Goal: Find specific fact: Find specific fact

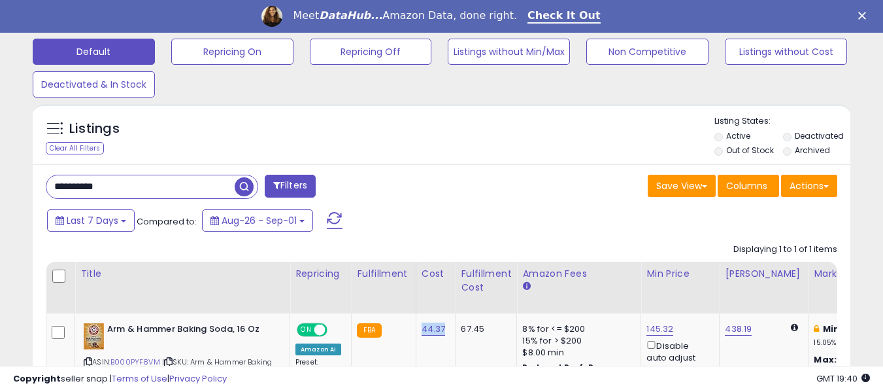
scroll to position [268, 473]
drag, startPoint x: 124, startPoint y: 188, endPoint x: 29, endPoint y: 187, distance: 94.8
click at [29, 187] on div "Listings Clear All Filters" at bounding box center [441, 283] width 837 height 372
paste input "text"
type input "**********"
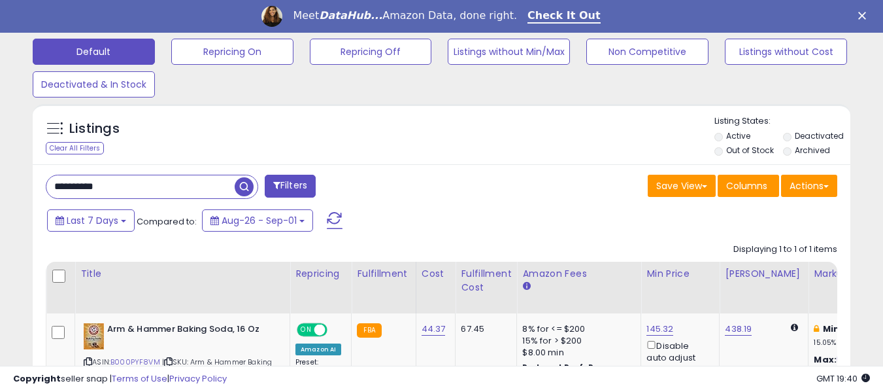
click at [246, 180] on span "button" at bounding box center [244, 186] width 19 height 19
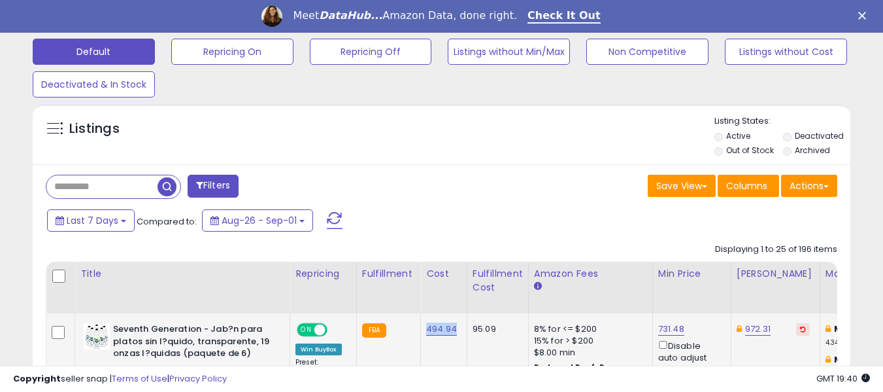
drag, startPoint x: 417, startPoint y: 326, endPoint x: 455, endPoint y: 335, distance: 38.9
click at [455, 335] on td "494.94" at bounding box center [444, 359] width 46 height 92
copy link "494.94"
click at [99, 188] on input "text" at bounding box center [101, 186] width 111 height 23
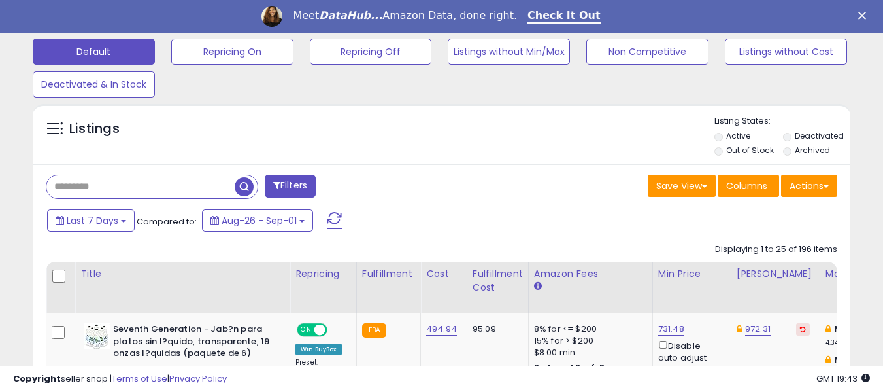
paste input "**********"
type input "**********"
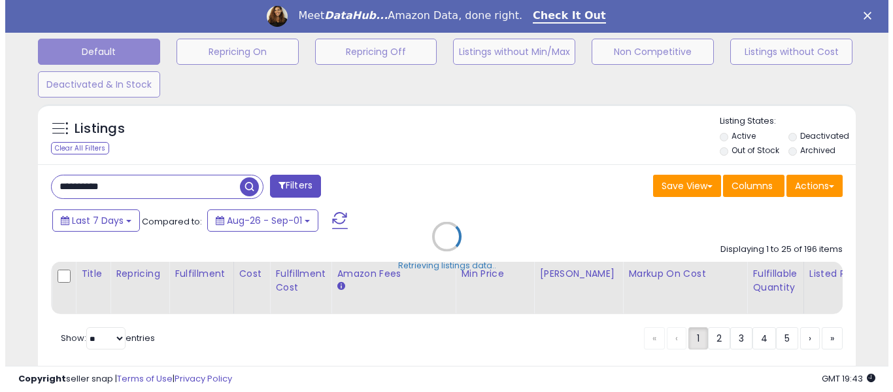
scroll to position [268, 478]
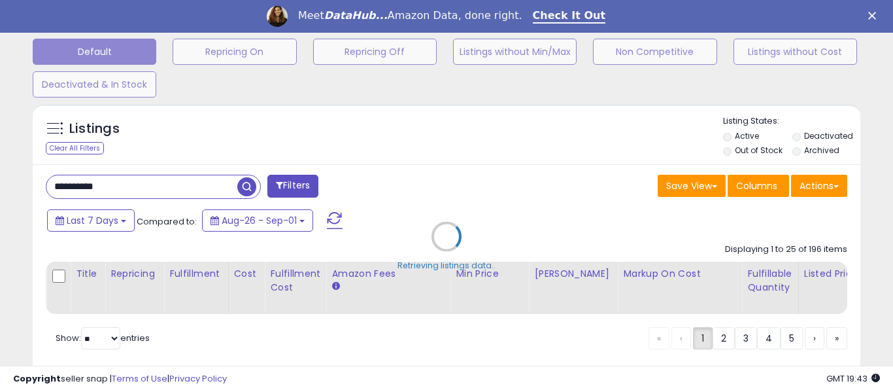
click at [248, 184] on div "Retrieving listings data.." at bounding box center [446, 245] width 847 height 297
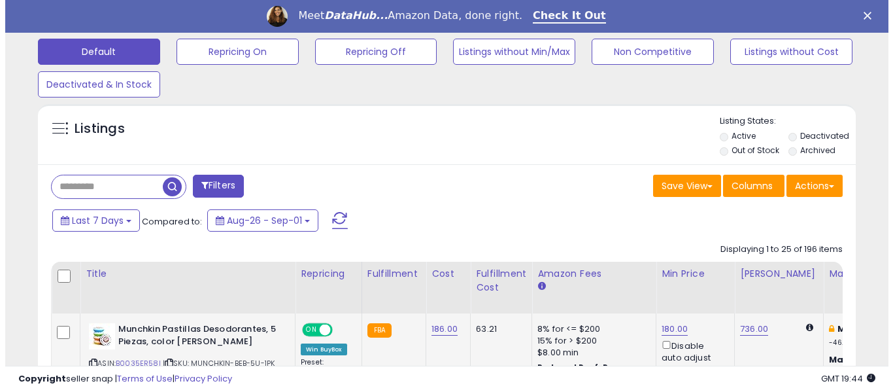
scroll to position [268, 473]
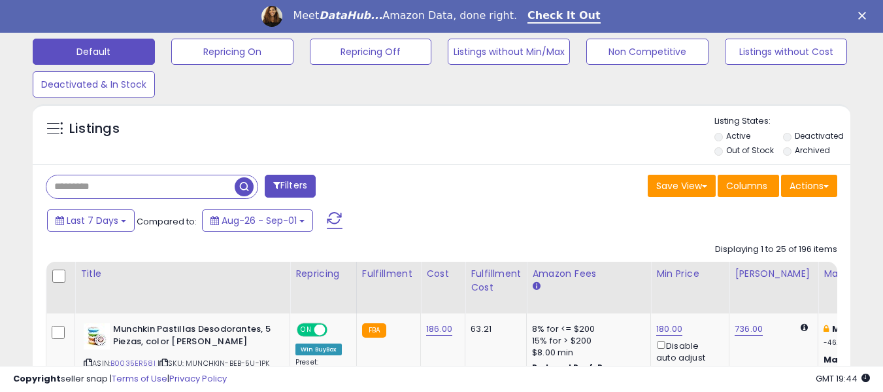
click at [124, 193] on input "text" at bounding box center [140, 186] width 188 height 23
paste input "**********"
click at [241, 187] on span "button" at bounding box center [244, 186] width 19 height 19
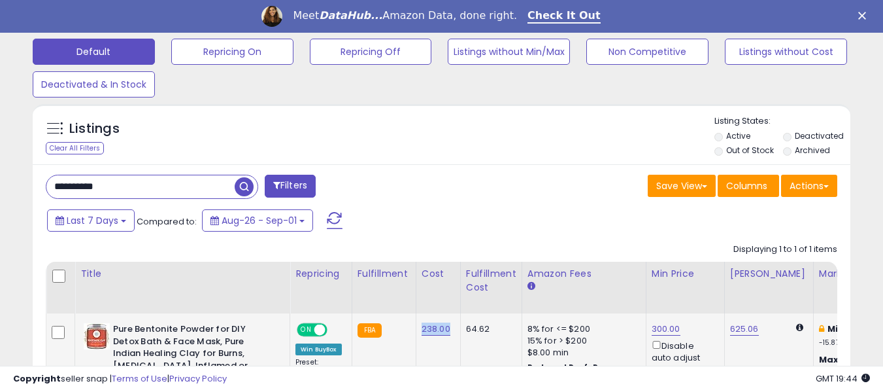
drag, startPoint x: 418, startPoint y: 329, endPoint x: 448, endPoint y: 335, distance: 31.3
click at [448, 335] on td "238.00" at bounding box center [438, 377] width 44 height 128
copy link "238.00"
drag, startPoint x: 86, startPoint y: 186, endPoint x: 50, endPoint y: 182, distance: 36.2
click at [50, 182] on input "**********" at bounding box center [140, 186] width 188 height 23
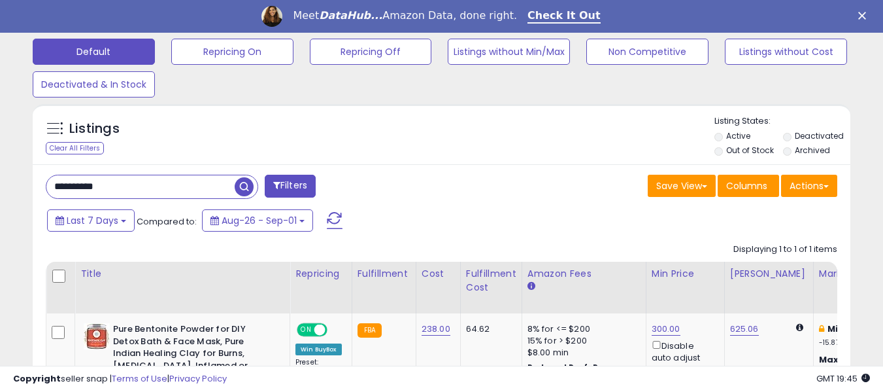
paste input "text"
click at [243, 184] on span "button" at bounding box center [244, 186] width 19 height 19
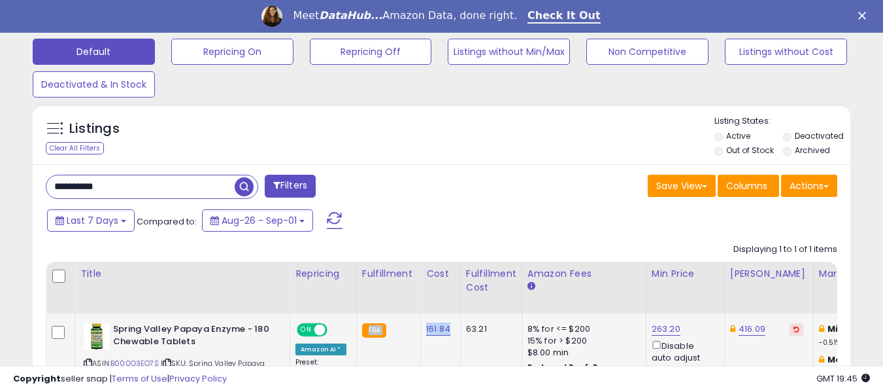
drag, startPoint x: 415, startPoint y: 332, endPoint x: 450, endPoint y: 336, distance: 35.5
click at [442, 352] on td "161.84" at bounding box center [441, 357] width 40 height 89
drag, startPoint x: 420, startPoint y: 333, endPoint x: 452, endPoint y: 337, distance: 32.3
click at [452, 337] on td "161.84" at bounding box center [441, 357] width 40 height 89
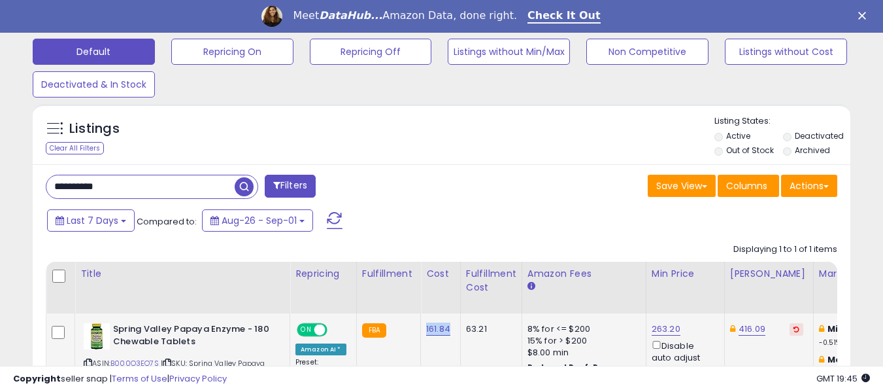
copy link "161.84"
drag, startPoint x: 98, startPoint y: 180, endPoint x: 22, endPoint y: 180, distance: 76.5
click at [22, 180] on div "**********" at bounding box center [442, 76] width 870 height 788
paste input "text"
click at [244, 183] on span "button" at bounding box center [244, 186] width 19 height 19
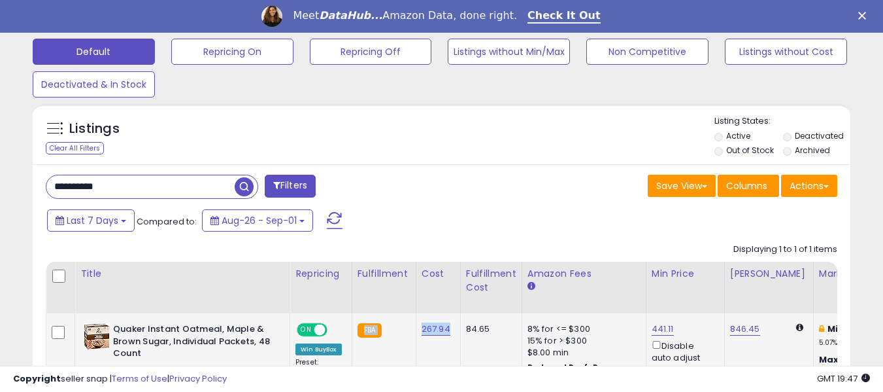
drag, startPoint x: 412, startPoint y: 331, endPoint x: 451, endPoint y: 335, distance: 38.7
click at [442, 349] on td "267.94" at bounding box center [438, 359] width 44 height 92
drag, startPoint x: 416, startPoint y: 333, endPoint x: 446, endPoint y: 331, distance: 30.7
click at [446, 331] on td "267.94" at bounding box center [438, 359] width 44 height 92
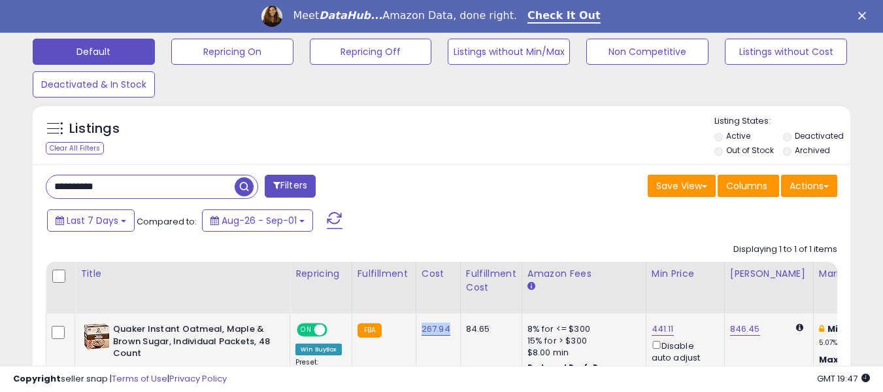
copy link "267.94"
drag, startPoint x: 74, startPoint y: 192, endPoint x: 35, endPoint y: 189, distance: 38.7
click at [35, 189] on div "**********" at bounding box center [442, 310] width 818 height 293
paste input "text"
click at [287, 192] on button "Filters" at bounding box center [290, 186] width 51 height 23
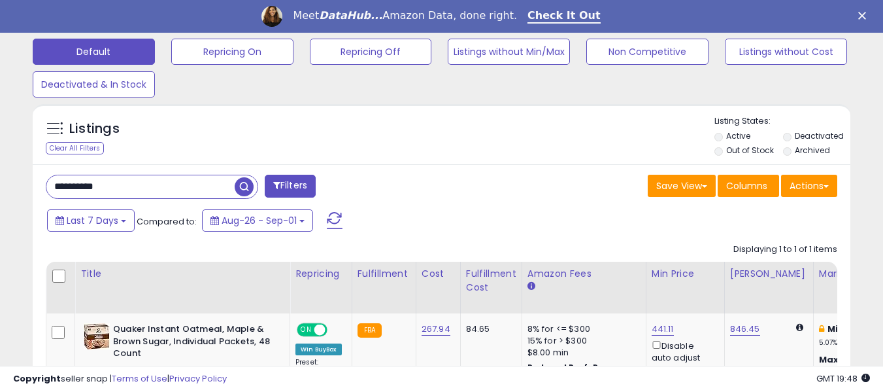
scroll to position [268, 478]
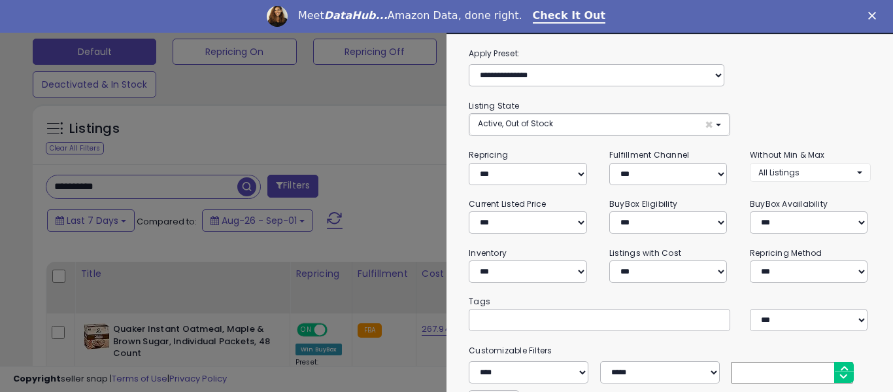
click at [244, 187] on div at bounding box center [446, 196] width 893 height 392
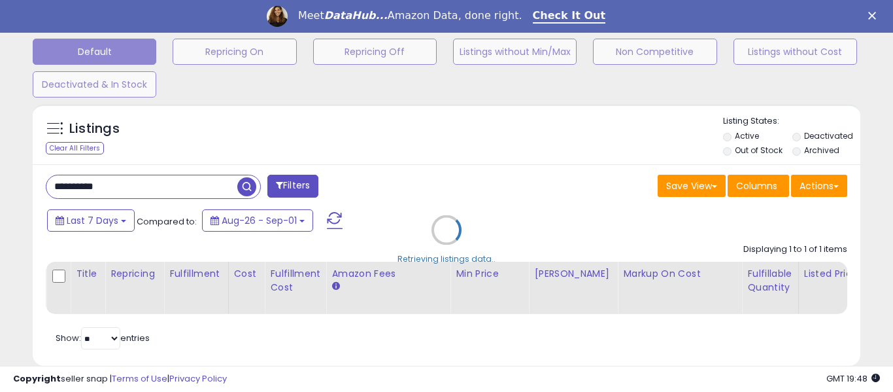
click at [246, 187] on div "Retrieving listings data.." at bounding box center [446, 239] width 847 height 284
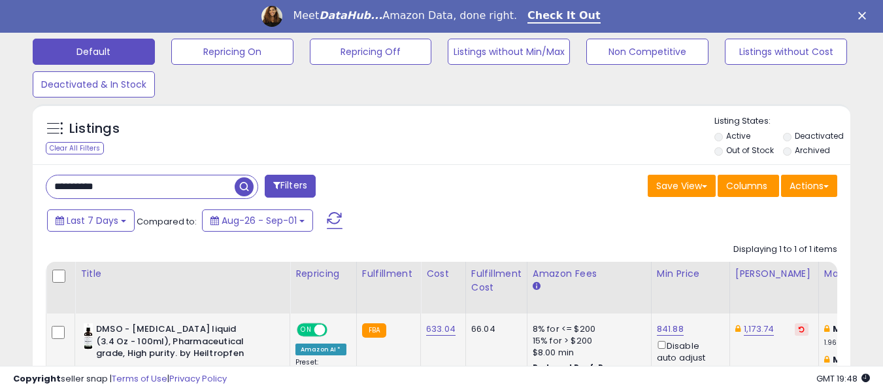
scroll to position [268, 473]
drag, startPoint x: 418, startPoint y: 333, endPoint x: 456, endPoint y: 335, distance: 37.3
click at [456, 335] on td "633.04" at bounding box center [443, 359] width 45 height 92
copy link "633.04"
drag, startPoint x: 100, startPoint y: 180, endPoint x: 42, endPoint y: 172, distance: 58.8
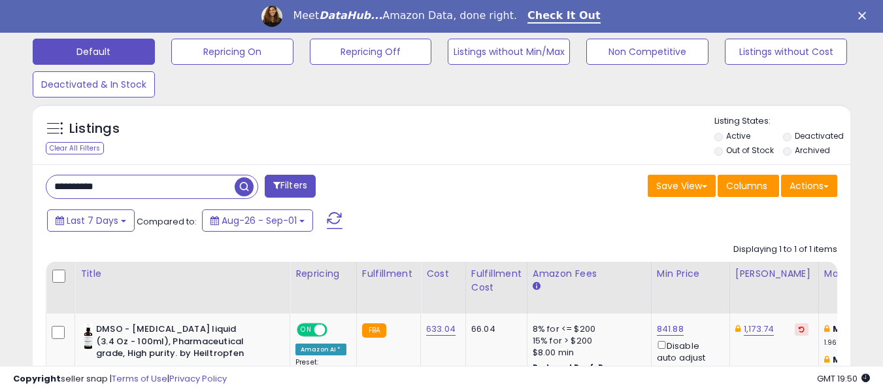
click at [42, 172] on div "**********" at bounding box center [442, 310] width 818 height 293
paste input "text"
click at [239, 183] on span "button" at bounding box center [244, 186] width 19 height 19
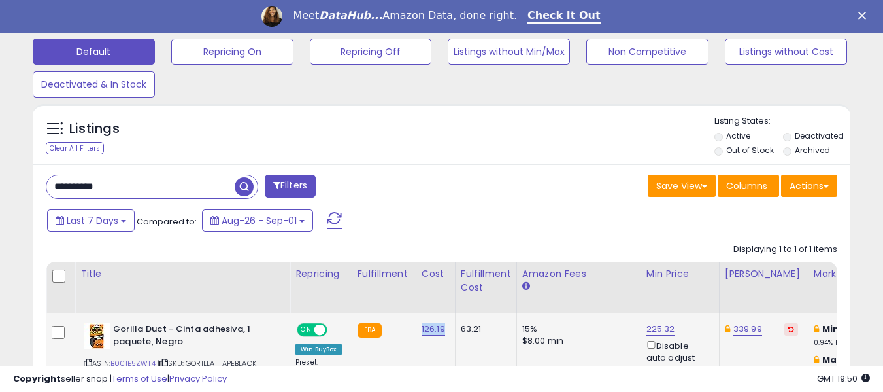
drag, startPoint x: 417, startPoint y: 333, endPoint x: 448, endPoint y: 333, distance: 30.7
click at [448, 333] on td "126.19" at bounding box center [435, 357] width 39 height 89
copy link "126.19"
drag, startPoint x: 108, startPoint y: 189, endPoint x: 38, endPoint y: 188, distance: 70.0
click at [38, 188] on div "**********" at bounding box center [239, 188] width 406 height 26
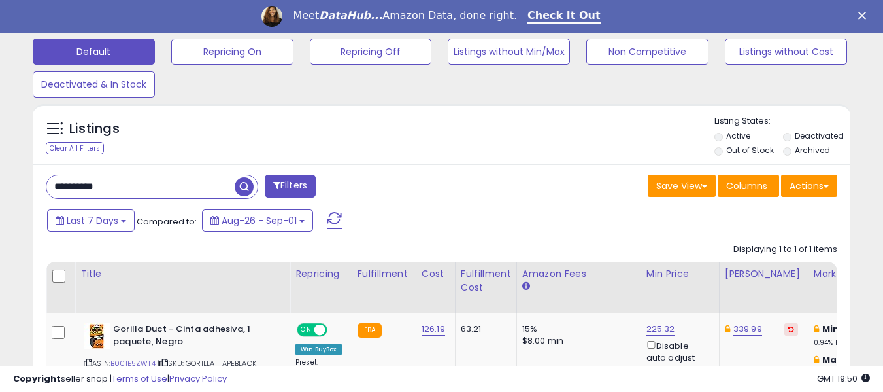
paste input "text"
click at [244, 184] on span "button" at bounding box center [244, 186] width 19 height 19
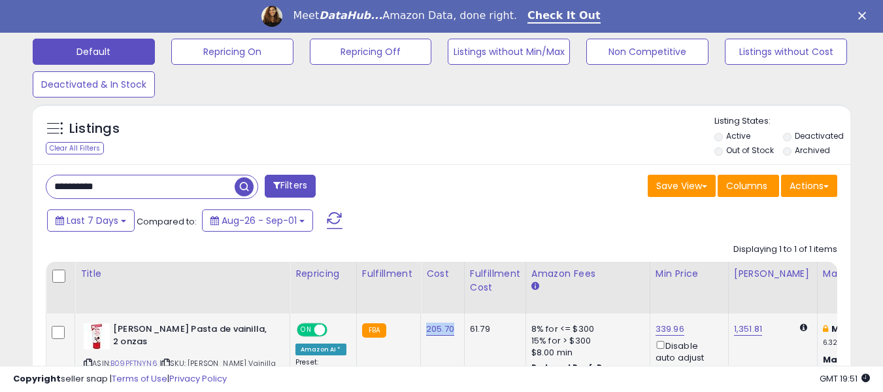
drag, startPoint x: 421, startPoint y: 333, endPoint x: 454, endPoint y: 333, distance: 32.7
click at [454, 333] on td "205.70" at bounding box center [443, 353] width 44 height 80
copy link "205.70"
drag, startPoint x: 123, startPoint y: 186, endPoint x: 48, endPoint y: 188, distance: 74.6
click at [48, 188] on input "**********" at bounding box center [140, 186] width 188 height 23
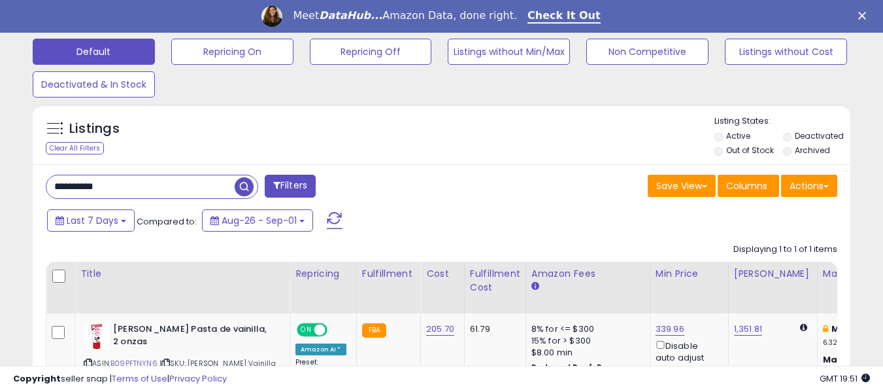
paste input "text"
click at [241, 186] on span "button" at bounding box center [244, 186] width 19 height 19
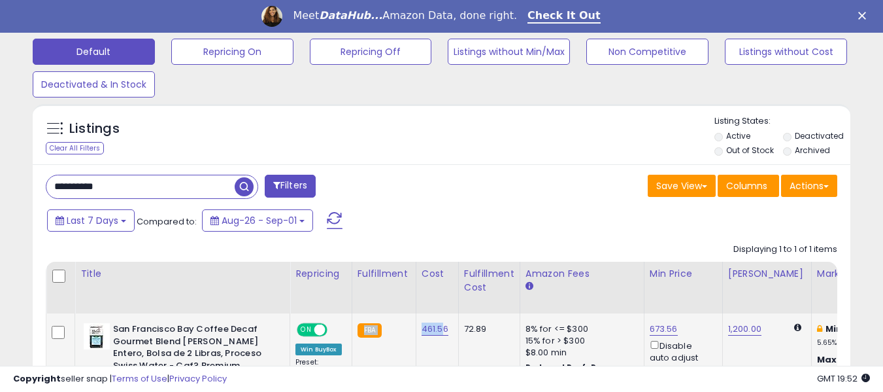
drag, startPoint x: 411, startPoint y: 332, endPoint x: 439, endPoint y: 332, distance: 27.5
click at [428, 354] on td "461.56" at bounding box center [437, 381] width 42 height 137
drag, startPoint x: 415, startPoint y: 335, endPoint x: 448, endPoint y: 334, distance: 33.3
click at [448, 334] on td "461.56" at bounding box center [437, 381] width 42 height 137
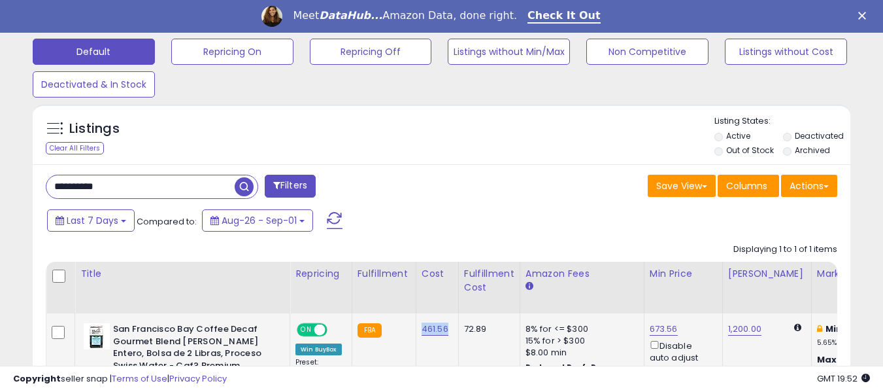
copy link "461.56"
drag, startPoint x: 123, startPoint y: 192, endPoint x: 50, endPoint y: 184, distance: 73.0
click at [50, 184] on input "**********" at bounding box center [140, 186] width 188 height 23
paste input "text"
click at [241, 184] on span "button" at bounding box center [244, 186] width 19 height 19
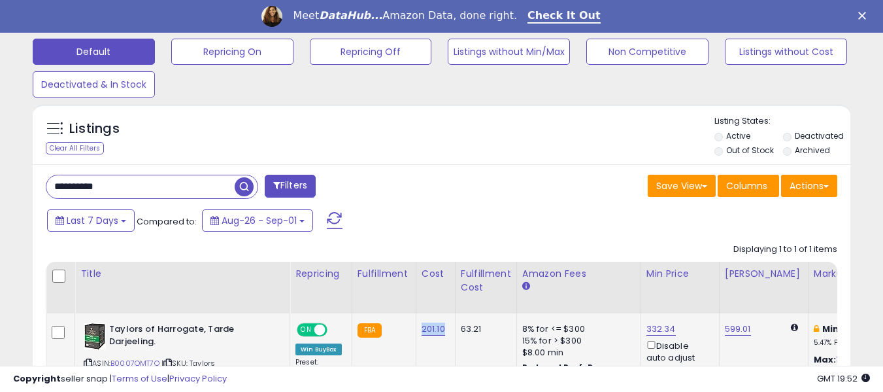
drag, startPoint x: 416, startPoint y: 335, endPoint x: 449, endPoint y: 335, distance: 33.3
click at [449, 335] on td "201.10" at bounding box center [435, 353] width 39 height 80
copy link "201.10"
drag, startPoint x: 110, startPoint y: 181, endPoint x: 44, endPoint y: 184, distance: 66.1
click at [44, 184] on div "**********" at bounding box center [239, 188] width 406 height 26
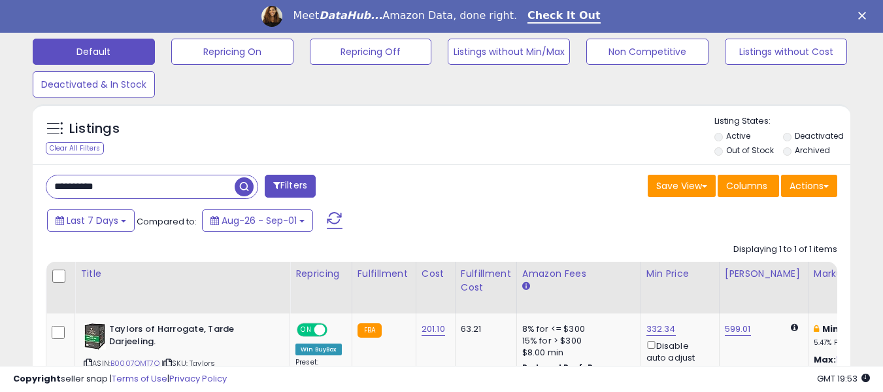
paste input "text"
click at [240, 185] on span "button" at bounding box center [244, 186] width 19 height 19
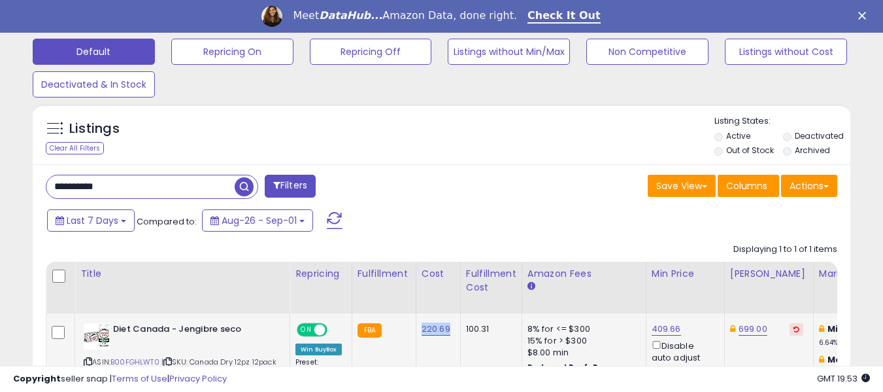
drag, startPoint x: 419, startPoint y: 336, endPoint x: 452, endPoint y: 336, distance: 32.7
click at [452, 336] on td "220.69" at bounding box center [438, 353] width 44 height 80
copy link "220.69"
drag, startPoint x: 125, startPoint y: 186, endPoint x: 28, endPoint y: 178, distance: 97.7
click at [28, 178] on div "Listings Clear All Filters" at bounding box center [441, 279] width 837 height 365
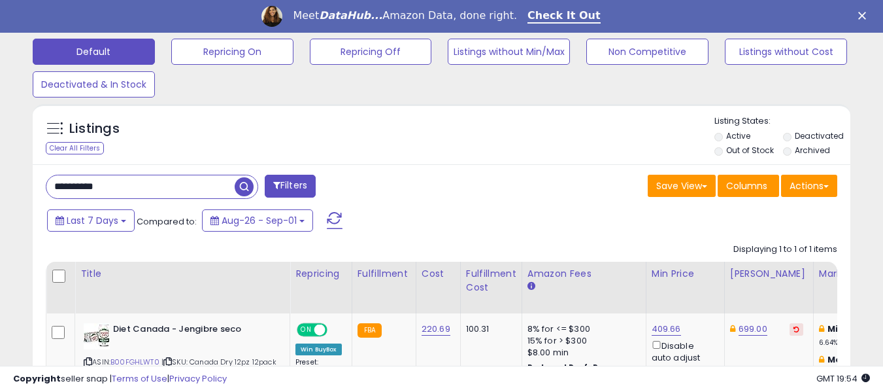
paste input "text"
click at [242, 188] on span "button" at bounding box center [244, 186] width 19 height 19
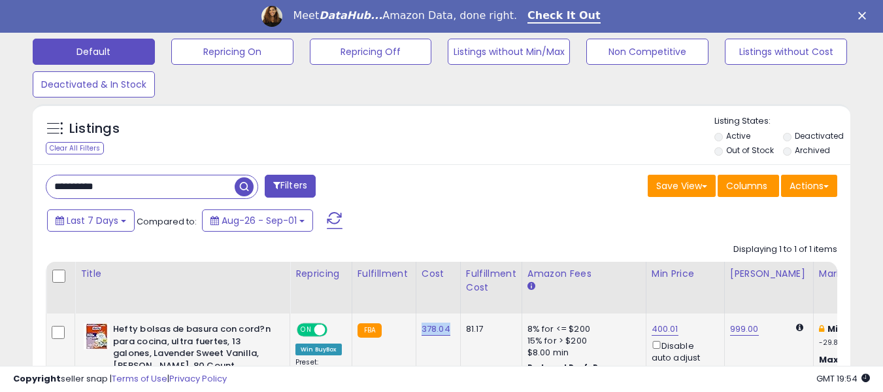
drag, startPoint x: 416, startPoint y: 333, endPoint x: 450, endPoint y: 338, distance: 35.0
click at [450, 338] on td "378.04" at bounding box center [438, 364] width 44 height 103
copy link "378.04"
drag, startPoint x: 120, startPoint y: 184, endPoint x: 40, endPoint y: 178, distance: 80.6
click at [40, 178] on div "**********" at bounding box center [239, 188] width 406 height 26
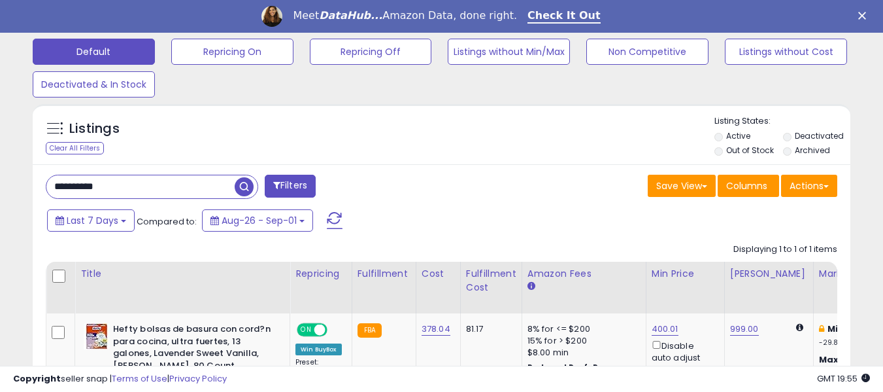
paste input "text"
click at [245, 192] on span "button" at bounding box center [244, 186] width 19 height 19
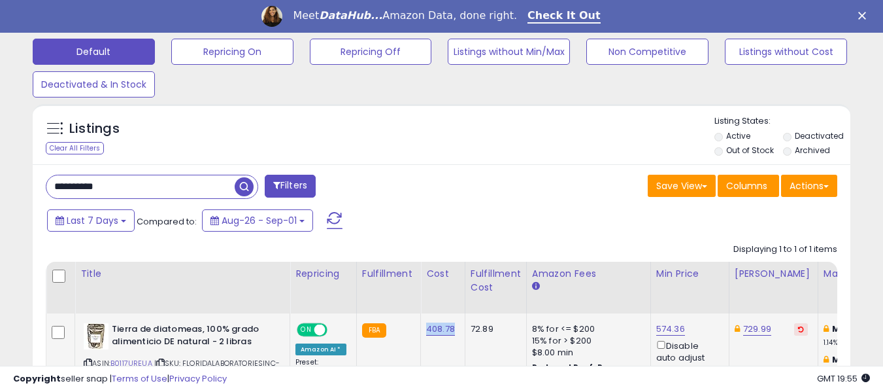
drag, startPoint x: 422, startPoint y: 331, endPoint x: 452, endPoint y: 333, distance: 30.8
click at [452, 333] on td "408.78" at bounding box center [443, 357] width 44 height 89
drag, startPoint x: 125, startPoint y: 192, endPoint x: 25, endPoint y: 181, distance: 100.6
click at [25, 181] on div "Listings Clear All Filters" at bounding box center [441, 283] width 837 height 373
paste input "text"
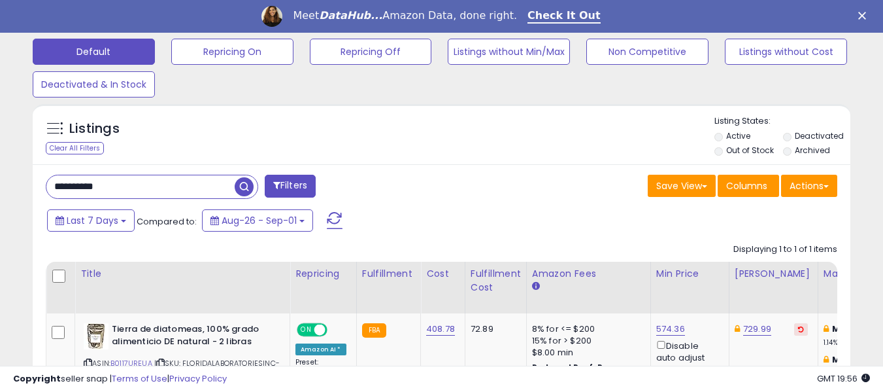
click at [244, 188] on span "button" at bounding box center [244, 186] width 19 height 19
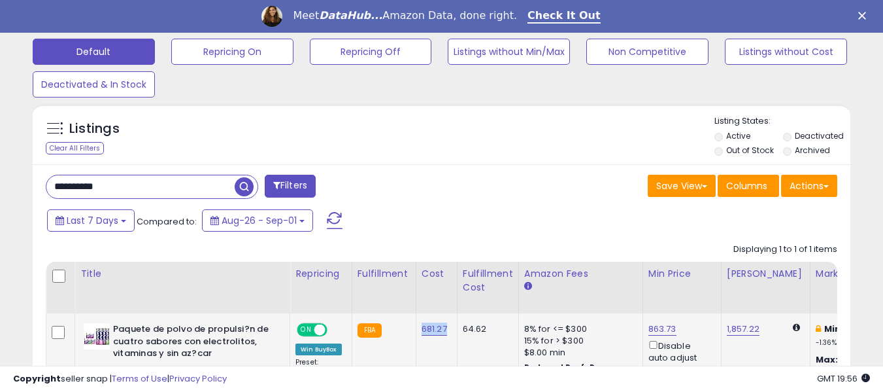
drag, startPoint x: 416, startPoint y: 331, endPoint x: 446, endPoint y: 333, distance: 30.8
click at [446, 333] on td "681.27" at bounding box center [436, 359] width 41 height 92
drag, startPoint x: 105, startPoint y: 188, endPoint x: 23, endPoint y: 187, distance: 82.4
click at [23, 187] on div "Listings Clear All Filters" at bounding box center [441, 285] width 837 height 376
paste input "text"
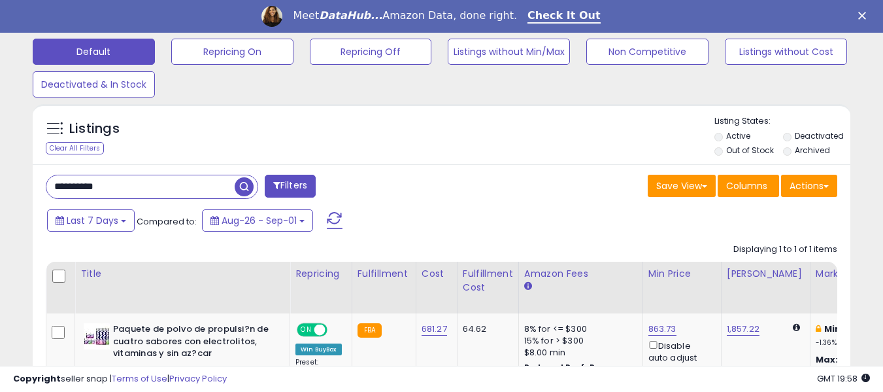
type input "**********"
click at [240, 185] on span "button" at bounding box center [244, 186] width 19 height 19
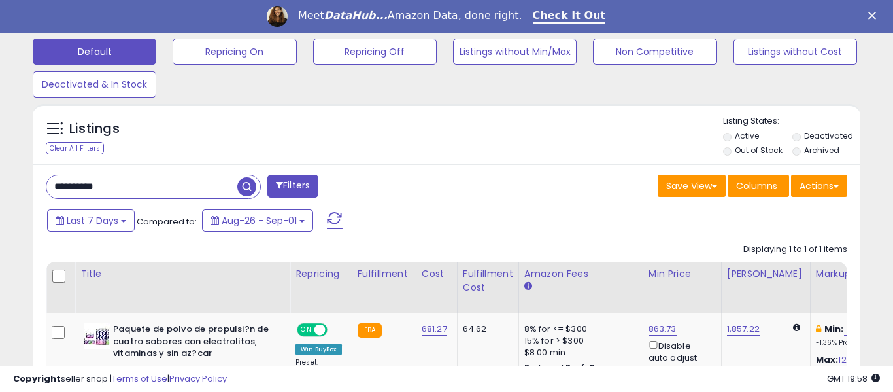
scroll to position [268, 478]
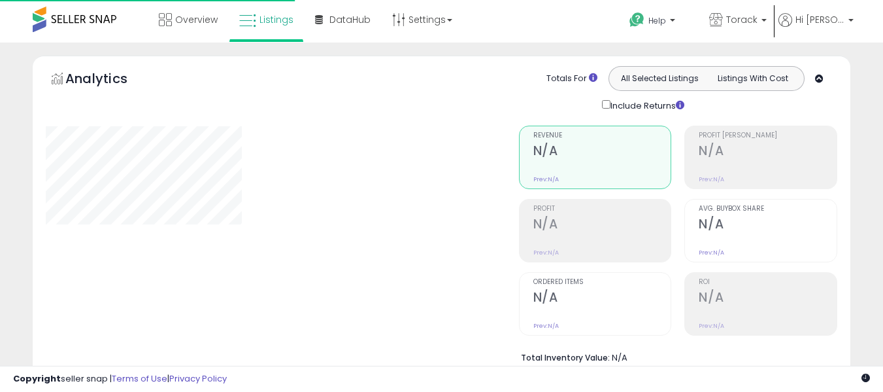
scroll to position [406, 0]
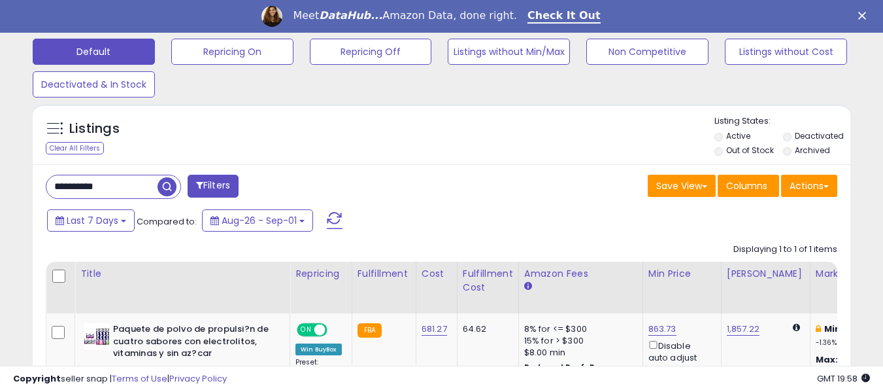
click at [109, 153] on div "Listings Clear All Filters Active" at bounding box center [442, 281] width 818 height 354
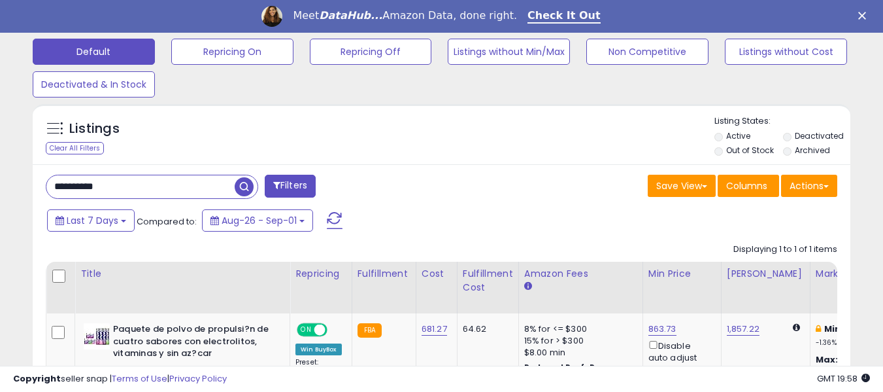
drag, startPoint x: 114, startPoint y: 185, endPoint x: 10, endPoint y: 196, distance: 103.9
click at [10, 196] on div "**********" at bounding box center [442, 77] width 870 height 791
paste input "text"
click at [245, 190] on span "button" at bounding box center [244, 186] width 19 height 19
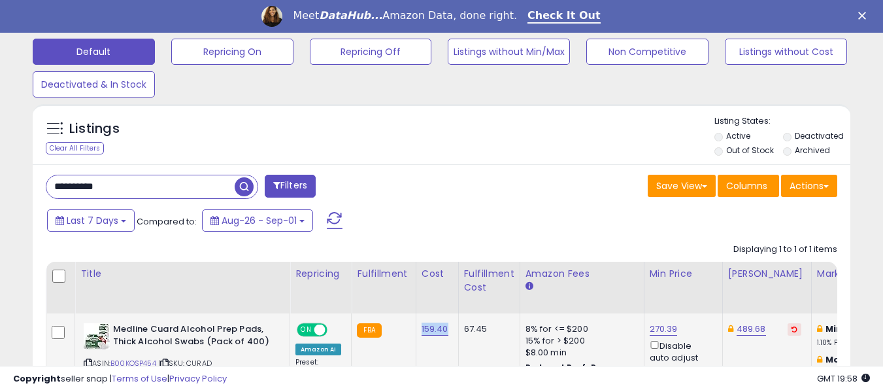
drag, startPoint x: 414, startPoint y: 333, endPoint x: 446, endPoint y: 333, distance: 31.4
click at [446, 333] on td "159.40" at bounding box center [437, 353] width 42 height 80
copy link "159.40"
drag, startPoint x: 78, startPoint y: 184, endPoint x: 37, endPoint y: 180, distance: 41.3
click at [37, 180] on div "**********" at bounding box center [239, 188] width 406 height 26
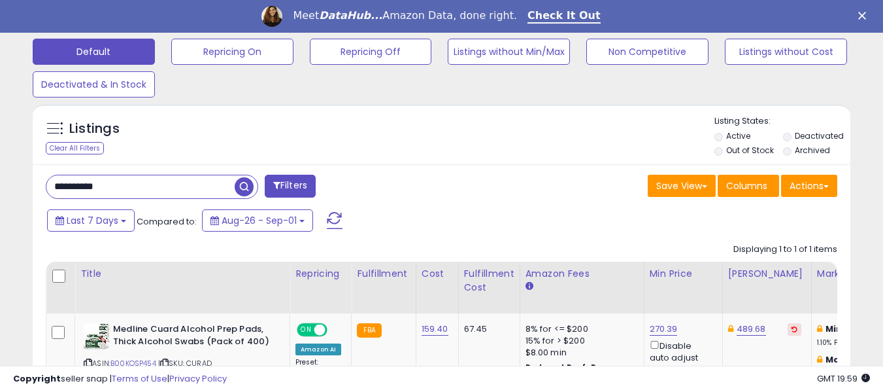
paste input "text"
click at [249, 186] on span "button" at bounding box center [244, 186] width 19 height 19
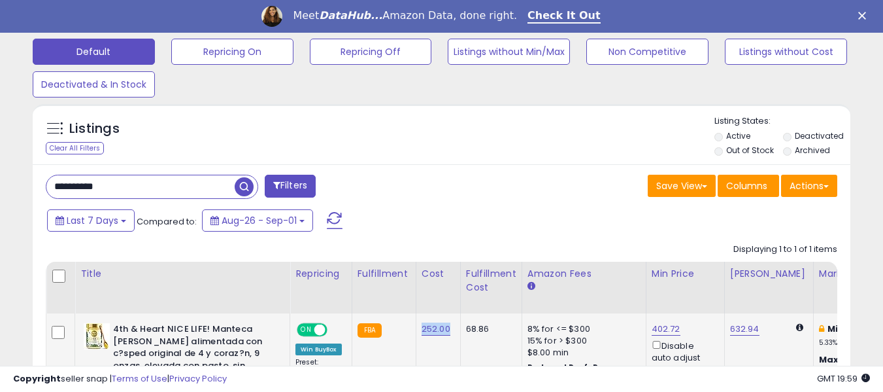
drag, startPoint x: 415, startPoint y: 334, endPoint x: 448, endPoint y: 334, distance: 32.7
click at [448, 334] on td "252.00" at bounding box center [438, 377] width 44 height 128
copy link "252.00"
drag, startPoint x: 122, startPoint y: 191, endPoint x: 37, endPoint y: 188, distance: 84.4
click at [37, 188] on div "**********" at bounding box center [239, 188] width 406 height 26
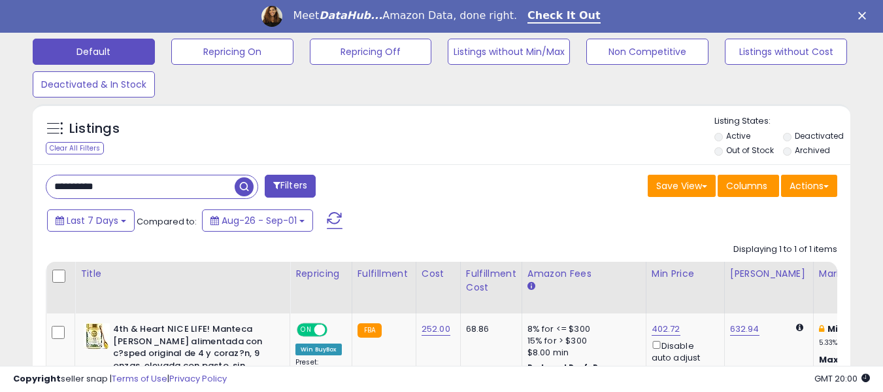
paste input "text"
click at [242, 192] on span "button" at bounding box center [244, 186] width 19 height 19
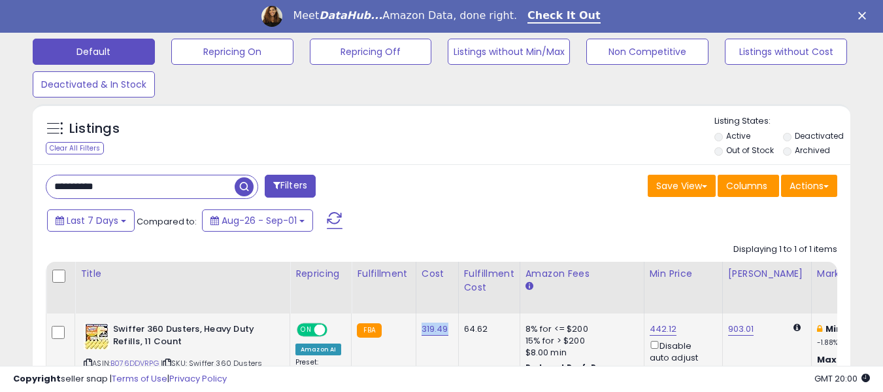
drag, startPoint x: 412, startPoint y: 331, endPoint x: 448, endPoint y: 333, distance: 36.0
click at [448, 333] on td "319.49" at bounding box center [437, 353] width 42 height 80
copy link "319.49"
drag, startPoint x: 92, startPoint y: 187, endPoint x: 52, endPoint y: 187, distance: 39.9
click at [52, 187] on input "**********" at bounding box center [140, 186] width 188 height 23
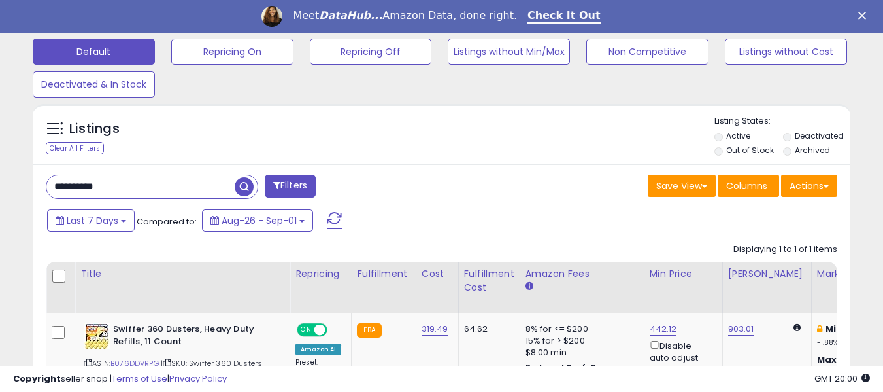
paste input "text"
click at [241, 183] on span "button" at bounding box center [244, 186] width 19 height 19
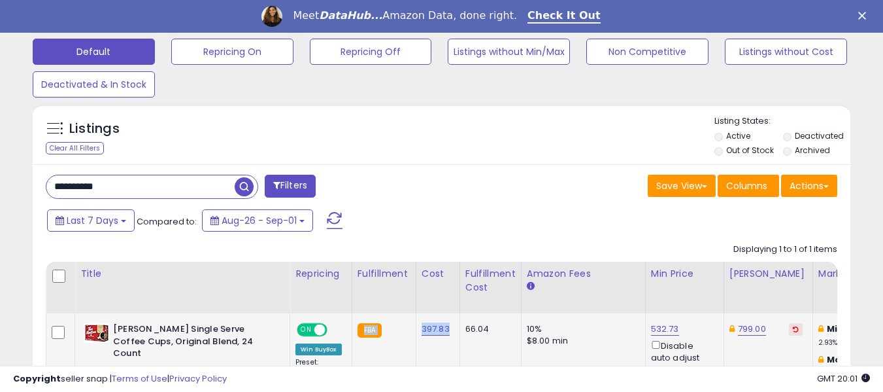
drag, startPoint x: 413, startPoint y: 333, endPoint x: 455, endPoint y: 334, distance: 41.9
click at [446, 359] on td "397.83" at bounding box center [438, 359] width 44 height 92
drag, startPoint x: 419, startPoint y: 333, endPoint x: 450, endPoint y: 333, distance: 30.7
click at [450, 333] on td "397.83" at bounding box center [438, 359] width 44 height 92
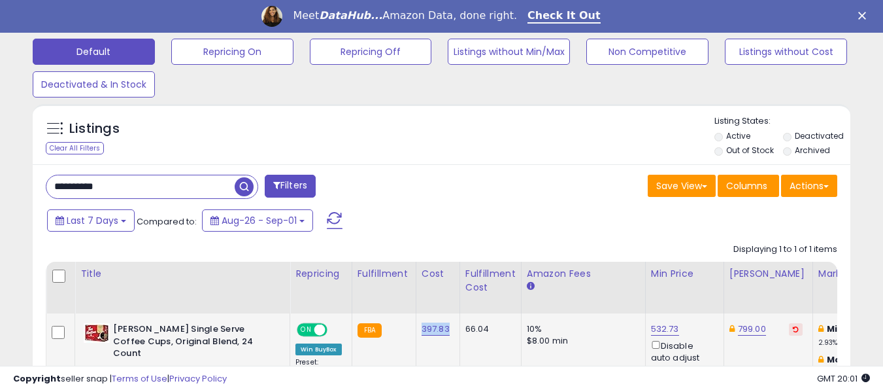
copy link "397.83"
drag, startPoint x: 117, startPoint y: 185, endPoint x: 41, endPoint y: 186, distance: 75.8
click at [41, 186] on div "**********" at bounding box center [239, 188] width 406 height 26
paste input "text"
click at [239, 188] on span "button" at bounding box center [244, 186] width 19 height 19
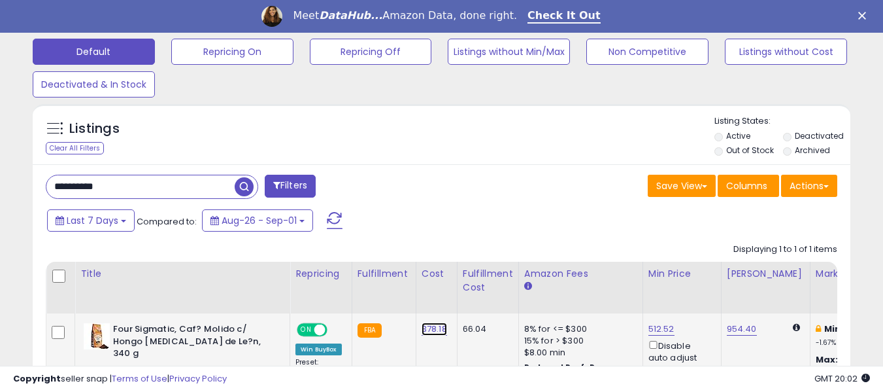
click at [422, 330] on link "378.18" at bounding box center [434, 328] width 25 height 13
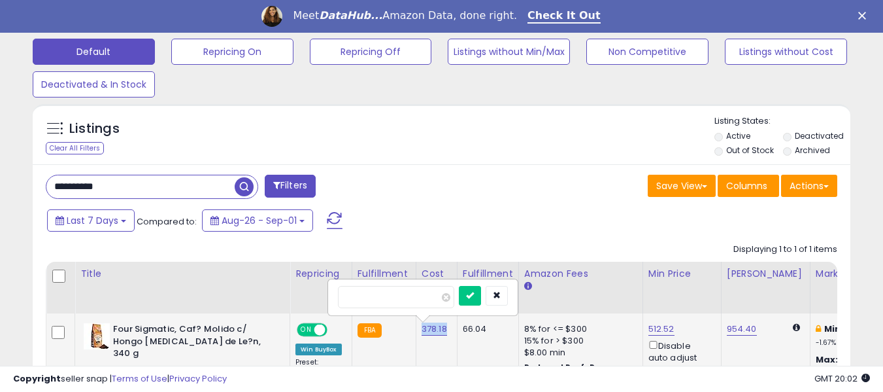
drag, startPoint x: 418, startPoint y: 330, endPoint x: 451, endPoint y: 333, distance: 32.8
click at [451, 333] on td "378.18 ******" at bounding box center [436, 359] width 41 height 92
copy link "378.18"
drag, startPoint x: 117, startPoint y: 182, endPoint x: 41, endPoint y: 194, distance: 76.7
click at [41, 194] on div "**********" at bounding box center [239, 188] width 406 height 26
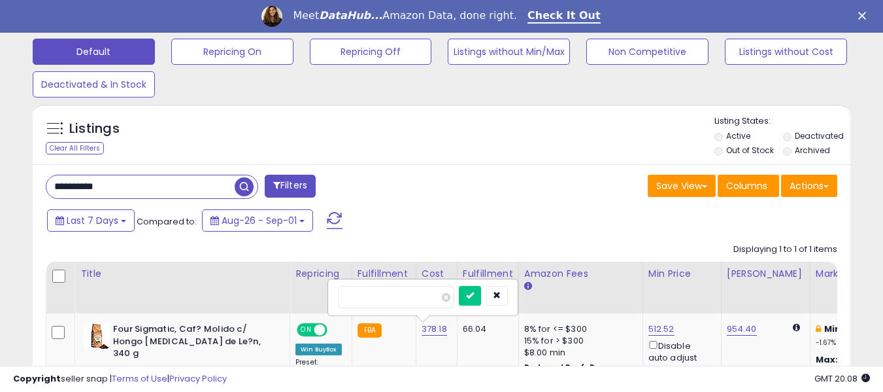
paste input "text"
type input "**********"
click at [243, 184] on span "button" at bounding box center [244, 186] width 19 height 19
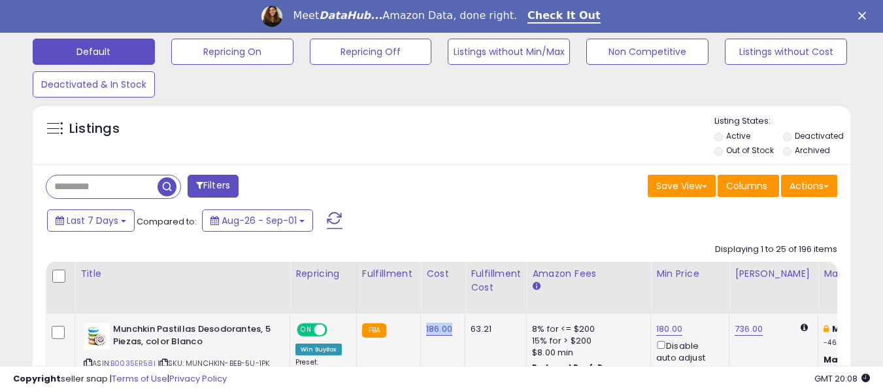
drag, startPoint x: 417, startPoint y: 333, endPoint x: 453, endPoint y: 333, distance: 35.9
click at [453, 333] on td "186.00" at bounding box center [443, 353] width 44 height 80
copy link "186.00"
click at [95, 182] on input "text" at bounding box center [101, 186] width 111 height 23
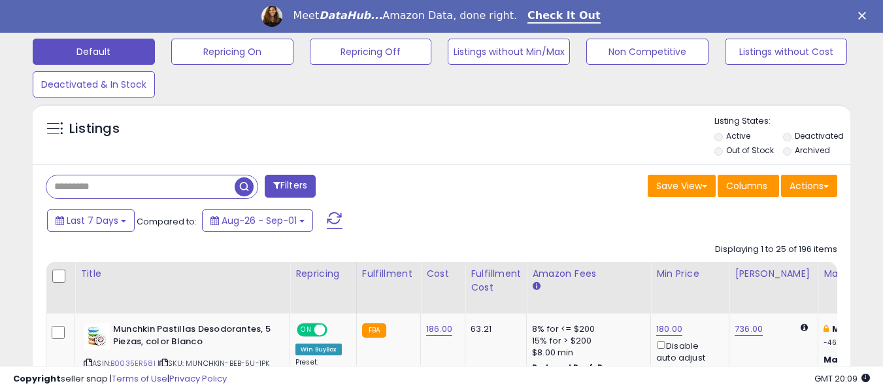
paste input "**********"
click at [243, 186] on span "button" at bounding box center [244, 186] width 19 height 19
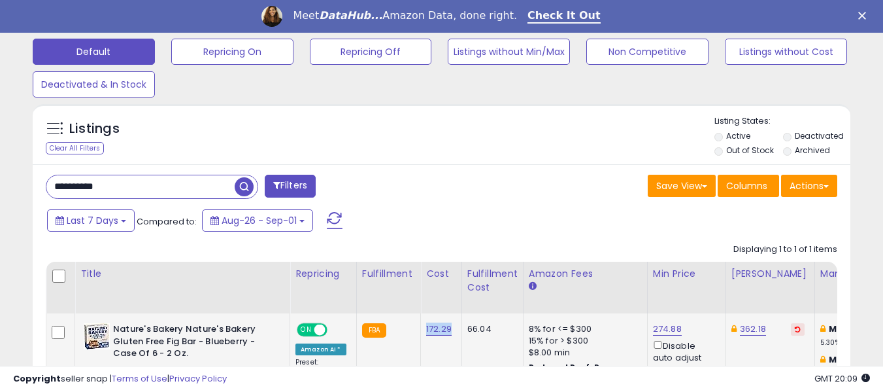
drag, startPoint x: 417, startPoint y: 334, endPoint x: 453, endPoint y: 334, distance: 35.9
click at [453, 334] on td "172.29" at bounding box center [441, 359] width 41 height 92
copy link "172.29"
drag, startPoint x: 110, startPoint y: 185, endPoint x: 40, endPoint y: 184, distance: 70.6
click at [40, 184] on div "**********" at bounding box center [239, 188] width 406 height 26
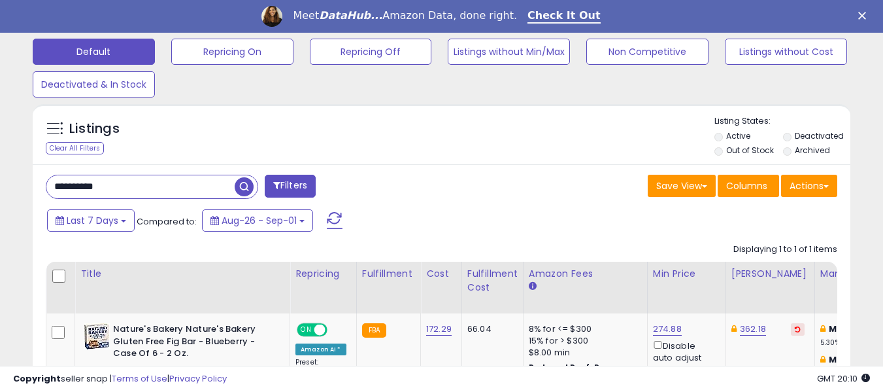
paste input "text"
type input "**********"
click at [242, 191] on span "button" at bounding box center [244, 186] width 19 height 19
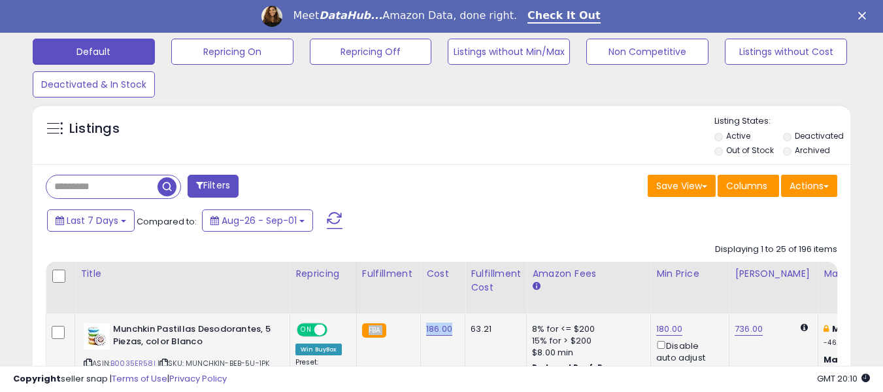
drag, startPoint x: 418, startPoint y: 334, endPoint x: 447, endPoint y: 340, distance: 30.0
click at [443, 356] on td "186.00" at bounding box center [443, 353] width 44 height 80
drag, startPoint x: 418, startPoint y: 333, endPoint x: 451, endPoint y: 333, distance: 33.3
click at [451, 333] on td "186.00" at bounding box center [443, 353] width 44 height 80
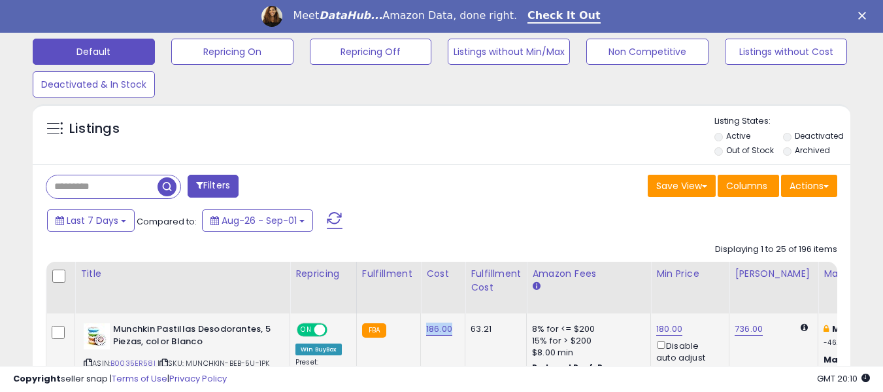
copy link "186.00"
click at [90, 186] on input "text" at bounding box center [101, 186] width 111 height 23
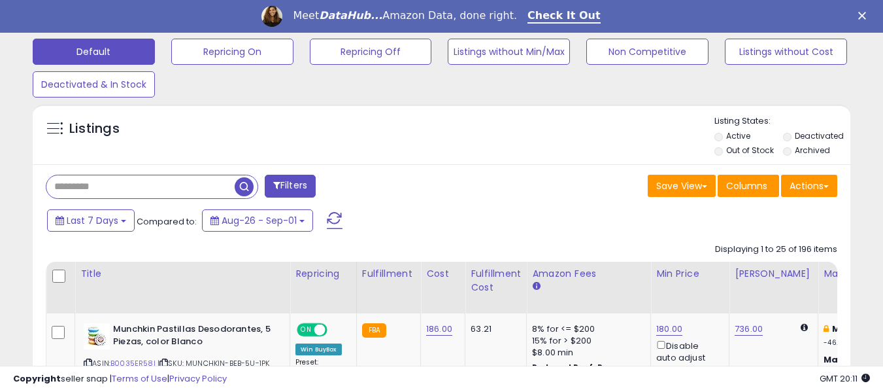
paste input "**********"
click at [243, 187] on span "button" at bounding box center [244, 186] width 19 height 19
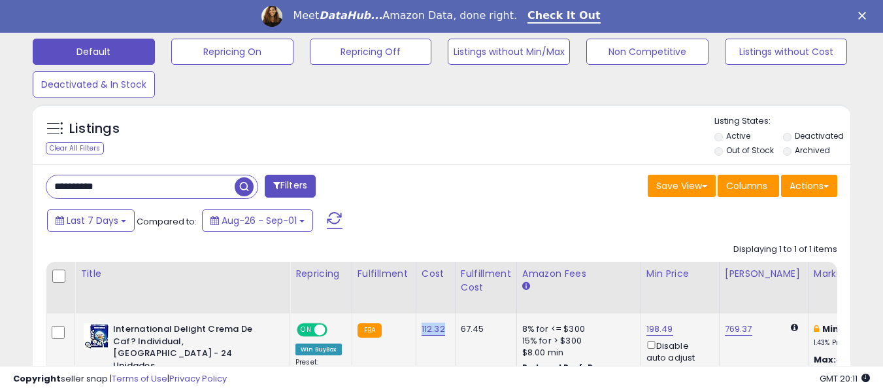
drag, startPoint x: 416, startPoint y: 333, endPoint x: 449, endPoint y: 337, distance: 32.9
click at [449, 337] on td "112.32" at bounding box center [435, 364] width 39 height 103
copy link "112.32"
drag, startPoint x: 121, startPoint y: 190, endPoint x: 41, endPoint y: 193, distance: 80.4
click at [41, 193] on div "**********" at bounding box center [239, 188] width 406 height 26
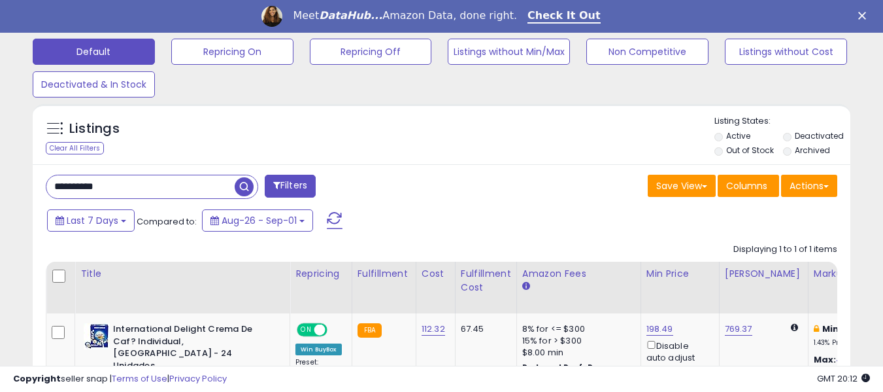
paste input "text"
click at [244, 184] on span "button" at bounding box center [244, 186] width 19 height 19
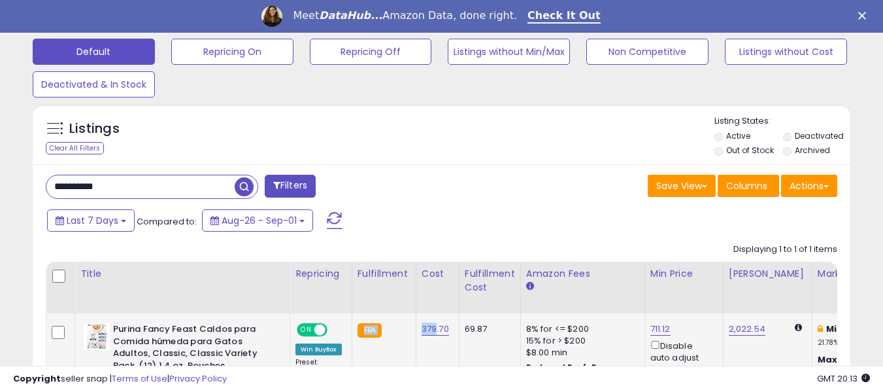
drag, startPoint x: 412, startPoint y: 333, endPoint x: 435, endPoint y: 333, distance: 23.5
click at [411, 357] on td "FBA" at bounding box center [384, 369] width 64 height 113
drag, startPoint x: 415, startPoint y: 336, endPoint x: 454, endPoint y: 339, distance: 39.3
click at [454, 339] on td "379.70" at bounding box center [437, 369] width 43 height 113
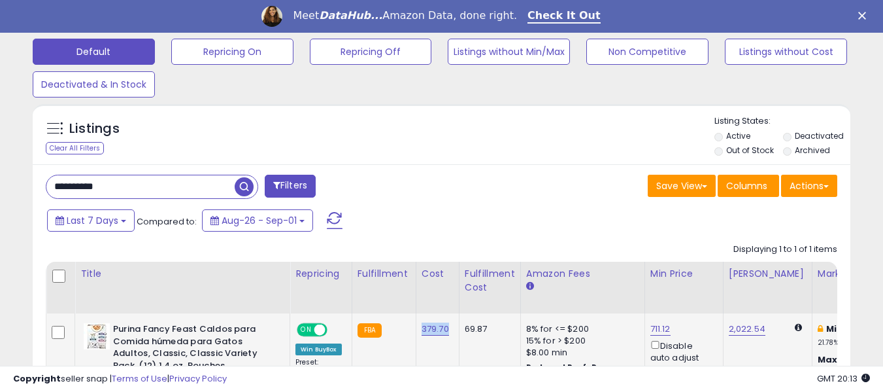
copy link "379.70"
drag, startPoint x: 125, startPoint y: 183, endPoint x: 0, endPoint y: 188, distance: 125.6
click at [7, 186] on div "**********" at bounding box center [442, 88] width 870 height 812
paste input "text"
click at [241, 186] on span "button" at bounding box center [244, 186] width 19 height 19
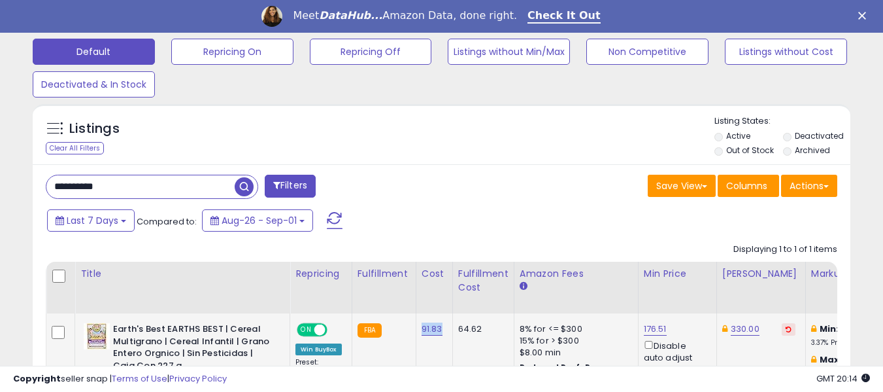
drag, startPoint x: 416, startPoint y: 335, endPoint x: 445, endPoint y: 334, distance: 28.8
click at [445, 334] on td "91.83" at bounding box center [434, 364] width 37 height 103
drag, startPoint x: 118, startPoint y: 186, endPoint x: 22, endPoint y: 181, distance: 95.5
click at [22, 181] on div "**********" at bounding box center [442, 83] width 870 height 803
paste input "text"
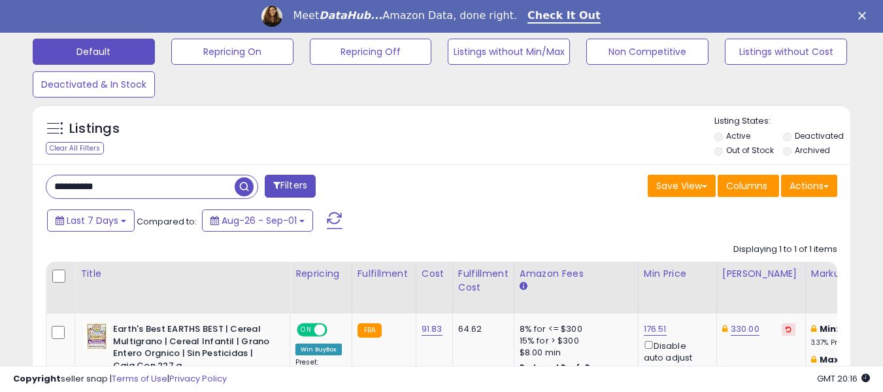
type input "**********"
click at [241, 186] on span "button" at bounding box center [244, 186] width 19 height 19
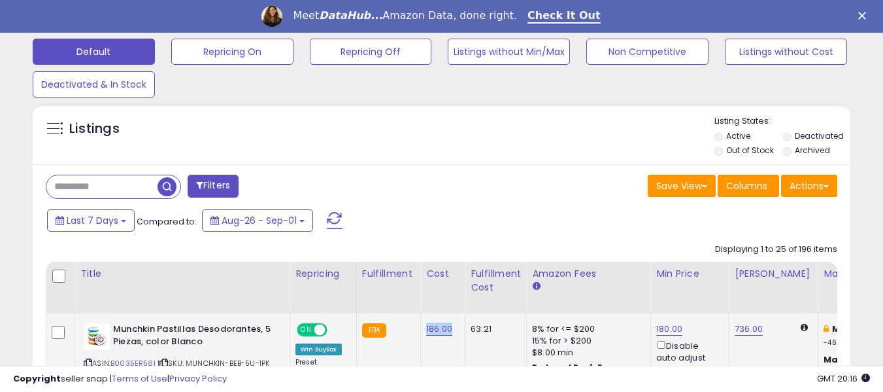
drag, startPoint x: 420, startPoint y: 333, endPoint x: 452, endPoint y: 332, distance: 32.0
click at [452, 332] on td "186.00" at bounding box center [443, 353] width 44 height 80
click at [118, 188] on input "text" at bounding box center [101, 186] width 111 height 23
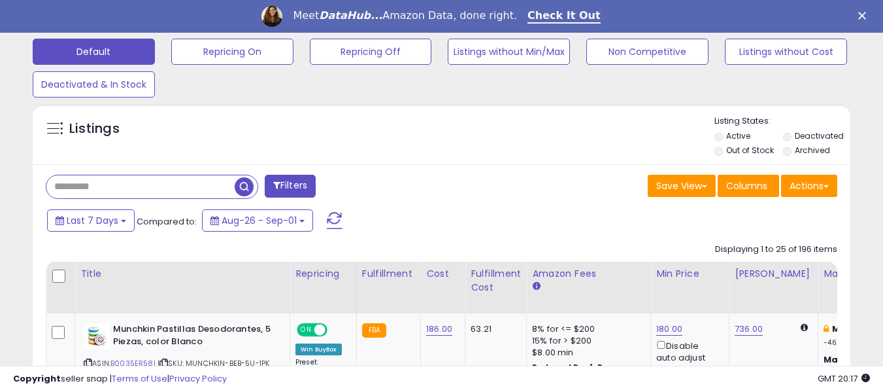
paste input "**********"
click at [237, 182] on span "button" at bounding box center [244, 186] width 19 height 19
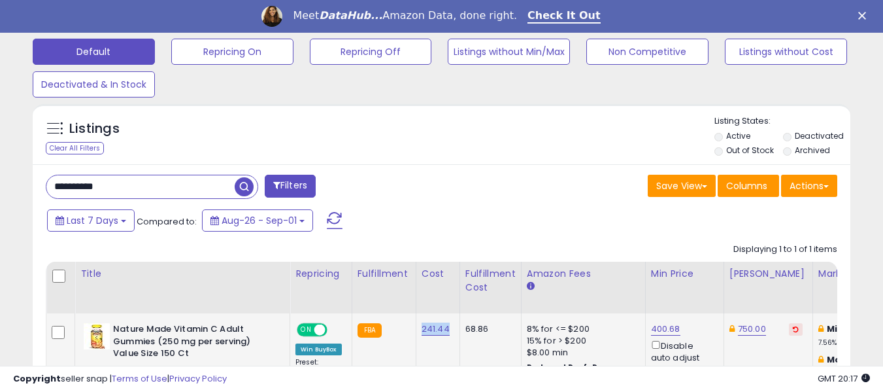
drag, startPoint x: 414, startPoint y: 335, endPoint x: 451, endPoint y: 339, distance: 37.5
click at [451, 339] on td "241.44" at bounding box center [438, 363] width 44 height 101
drag, startPoint x: 116, startPoint y: 189, endPoint x: 23, endPoint y: 192, distance: 93.5
click at [23, 192] on div "Listings Clear All Filters" at bounding box center [441, 290] width 837 height 386
paste input "text"
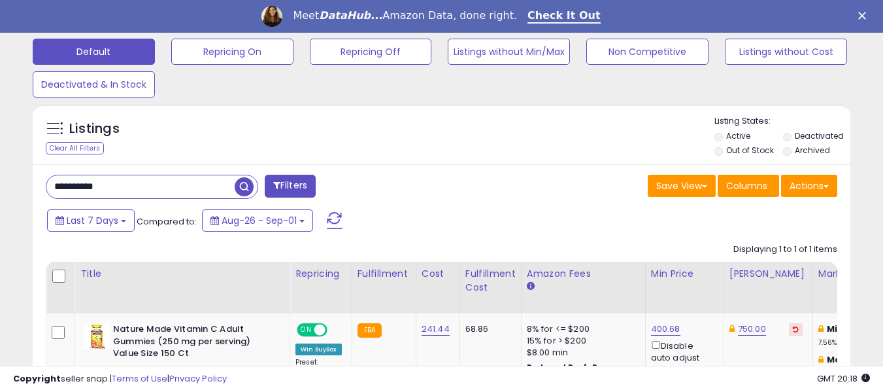
click at [242, 188] on span "button" at bounding box center [244, 186] width 19 height 19
drag, startPoint x: 416, startPoint y: 335, endPoint x: 449, endPoint y: 336, distance: 32.7
click at [449, 336] on td "299.08" at bounding box center [438, 359] width 44 height 92
drag, startPoint x: 105, startPoint y: 184, endPoint x: 25, endPoint y: 178, distance: 79.3
click at [25, 178] on div "Listings Clear All Filters" at bounding box center [441, 285] width 837 height 376
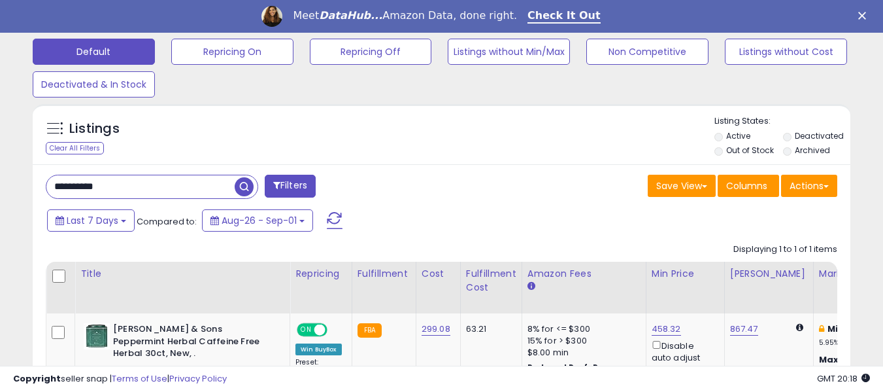
paste input "text"
click at [240, 182] on span "button" at bounding box center [244, 186] width 19 height 19
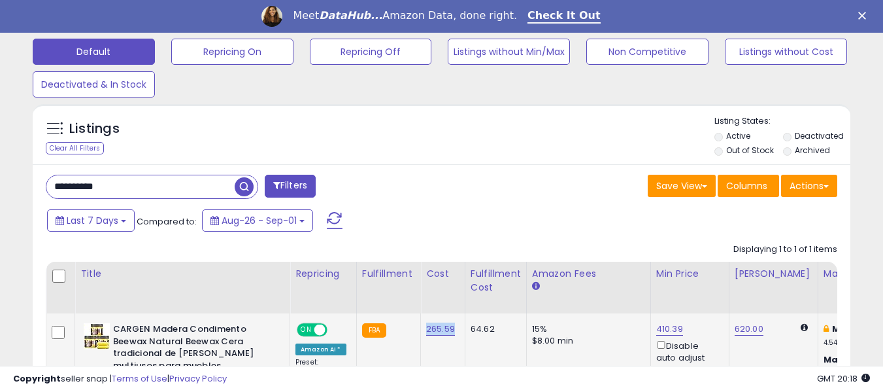
drag, startPoint x: 420, startPoint y: 330, endPoint x: 456, endPoint y: 333, distance: 36.7
click at [456, 333] on td "265.59" at bounding box center [443, 377] width 44 height 128
drag, startPoint x: 123, startPoint y: 189, endPoint x: 31, endPoint y: 184, distance: 91.7
click at [31, 184] on div "Listings Clear All Filters" at bounding box center [441, 303] width 837 height 412
paste input "text"
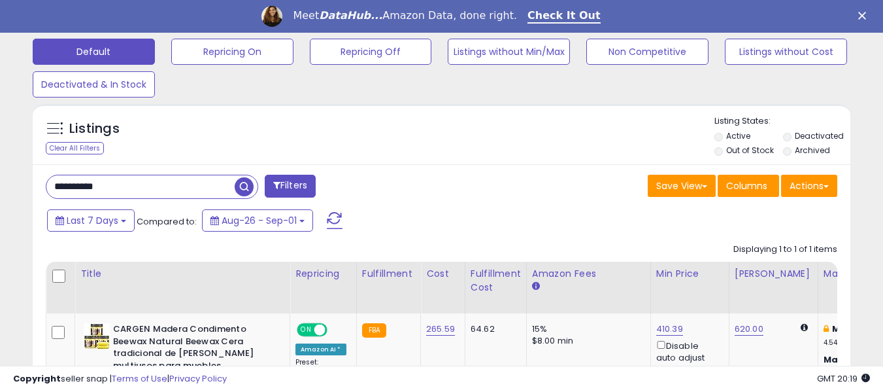
click at [240, 190] on span "button" at bounding box center [244, 186] width 19 height 19
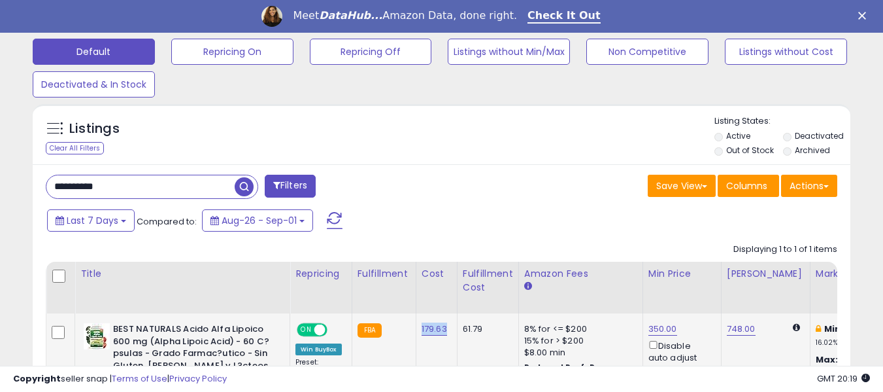
drag, startPoint x: 418, startPoint y: 335, endPoint x: 448, endPoint y: 334, distance: 30.7
click at [448, 334] on td "179.63" at bounding box center [436, 371] width 41 height 116
drag, startPoint x: 121, startPoint y: 188, endPoint x: 46, endPoint y: 190, distance: 75.2
click at [48, 190] on input "**********" at bounding box center [140, 186] width 188 height 23
paste input "text"
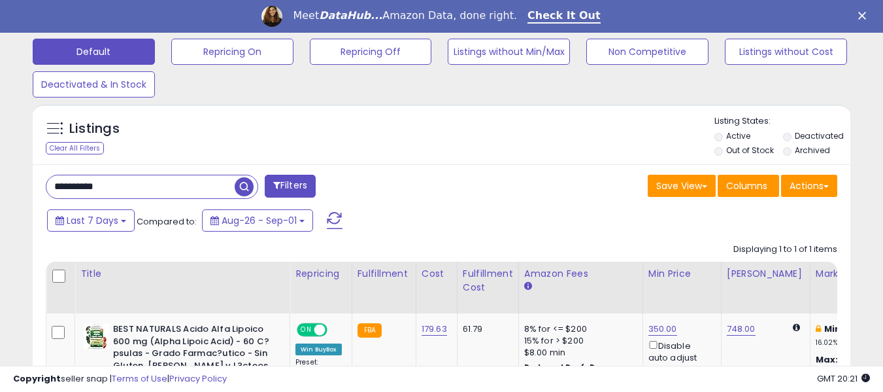
click at [241, 186] on span "button" at bounding box center [244, 186] width 19 height 19
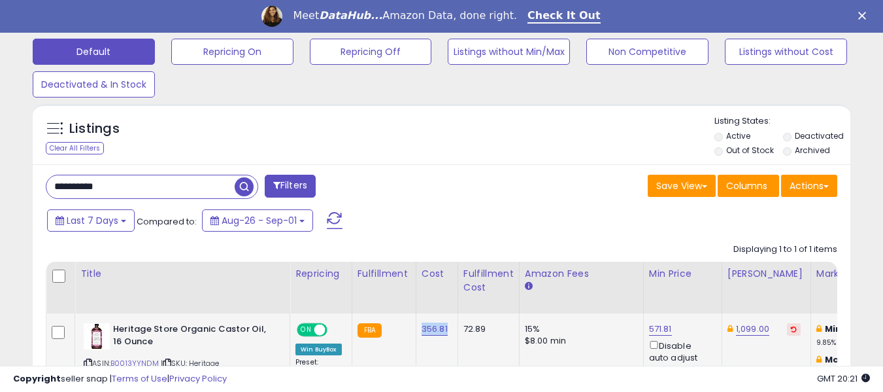
drag, startPoint x: 414, startPoint y: 335, endPoint x: 448, endPoint y: 334, distance: 33.4
click at [448, 334] on td "356.81" at bounding box center [437, 353] width 42 height 80
drag, startPoint x: 121, startPoint y: 187, endPoint x: 10, endPoint y: 189, distance: 111.1
click at [10, 189] on div "**********" at bounding box center [442, 72] width 870 height 780
paste input "text"
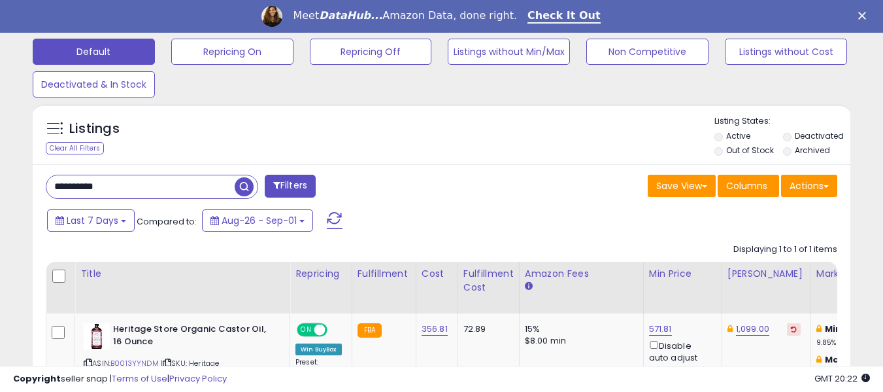
click at [241, 185] on span "button" at bounding box center [244, 186] width 19 height 19
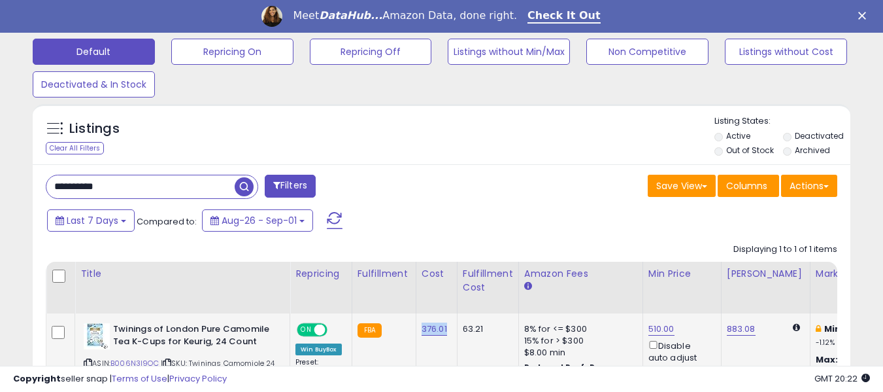
drag, startPoint x: 415, startPoint y: 332, endPoint x: 450, endPoint y: 332, distance: 34.6
click at [450, 332] on td "376.01" at bounding box center [436, 357] width 41 height 89
drag, startPoint x: 117, startPoint y: 190, endPoint x: 19, endPoint y: 176, distance: 99.0
click at [19, 176] on div "**********" at bounding box center [442, 76] width 870 height 788
paste input "text"
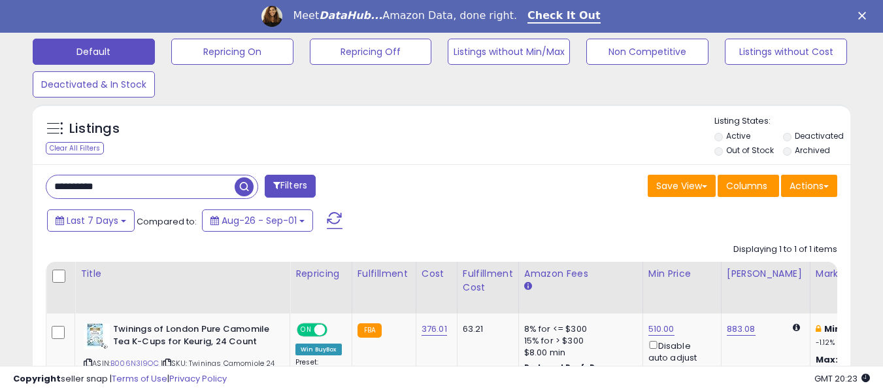
click at [245, 188] on span "button" at bounding box center [244, 186] width 19 height 19
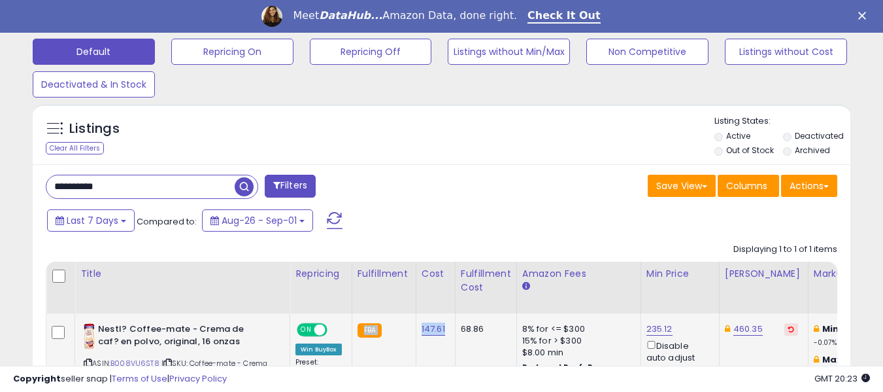
drag, startPoint x: 413, startPoint y: 332, endPoint x: 449, endPoint y: 335, distance: 36.1
drag, startPoint x: 446, startPoint y: 356, endPoint x: 416, endPoint y: 340, distance: 33.9
click at [446, 356] on td "147.61" at bounding box center [435, 353] width 39 height 80
click at [418, 344] on td "147.61" at bounding box center [435, 353] width 39 height 80
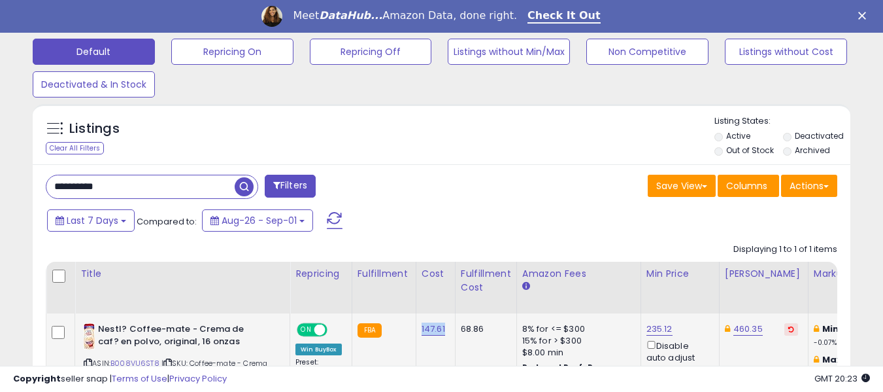
drag, startPoint x: 417, startPoint y: 330, endPoint x: 444, endPoint y: 330, distance: 26.8
click at [444, 330] on td "147.61" at bounding box center [435, 353] width 39 height 80
drag, startPoint x: 116, startPoint y: 191, endPoint x: 3, endPoint y: 191, distance: 113.1
click at [4, 191] on div "**********" at bounding box center [441, 82] width 883 height 826
paste input "text"
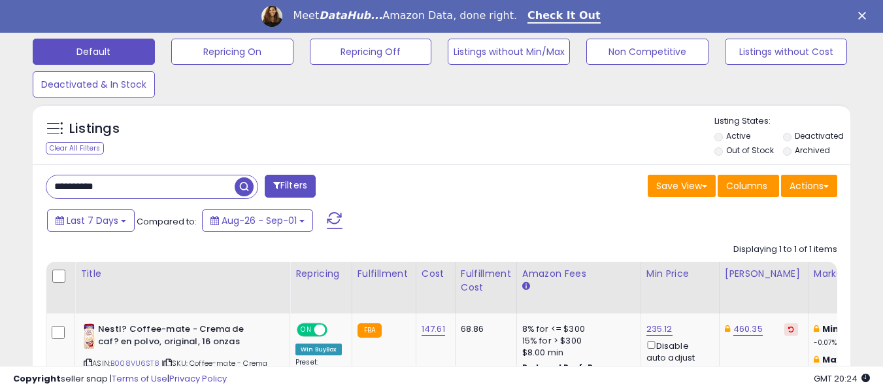
click at [240, 190] on span "button" at bounding box center [244, 186] width 19 height 19
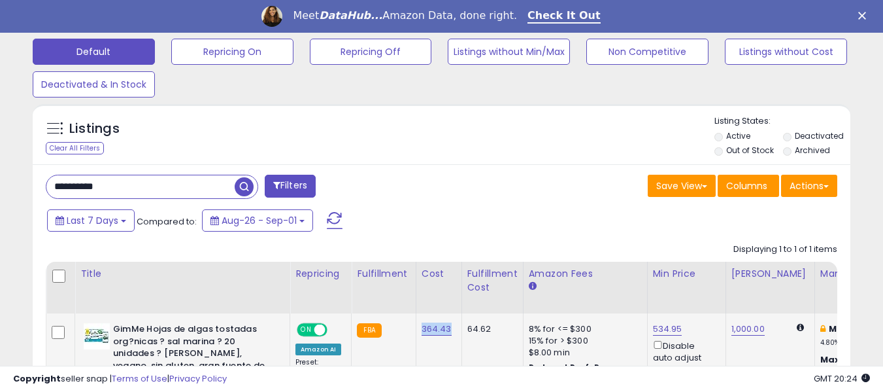
drag, startPoint x: 416, startPoint y: 335, endPoint x: 455, endPoint y: 337, distance: 38.6
click at [455, 337] on td "364.43" at bounding box center [439, 377] width 46 height 128
drag, startPoint x: 86, startPoint y: 187, endPoint x: 16, endPoint y: 178, distance: 70.5
click at [16, 178] on div "**********" at bounding box center [442, 95] width 870 height 827
paste input "text"
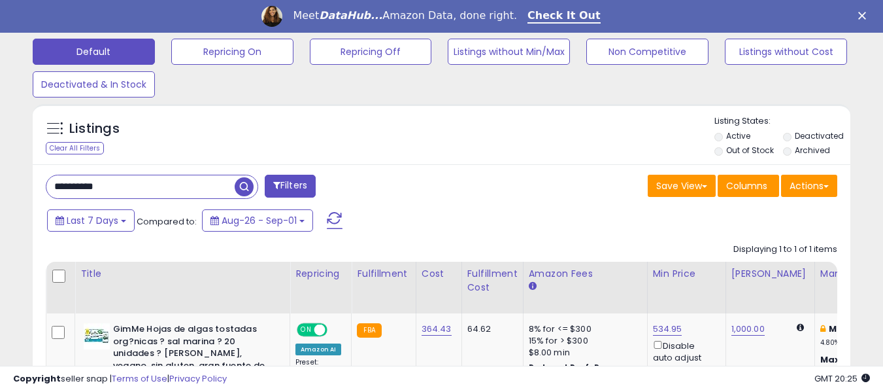
click at [244, 186] on span "button" at bounding box center [244, 186] width 19 height 19
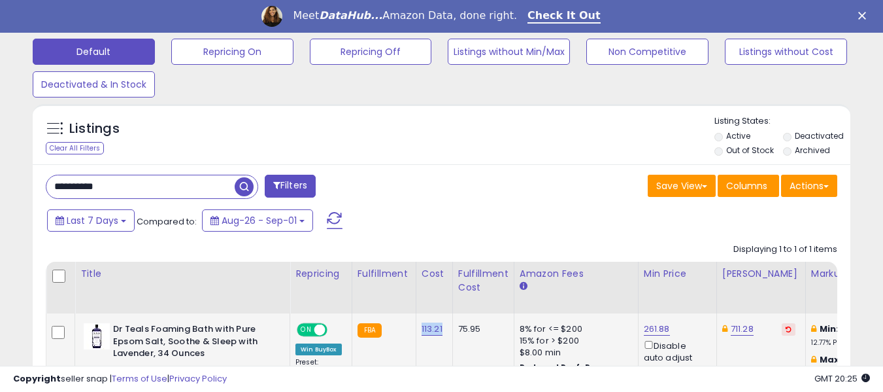
drag, startPoint x: 416, startPoint y: 335, endPoint x: 447, endPoint y: 337, distance: 30.8
click at [447, 337] on td "113.21" at bounding box center [434, 359] width 37 height 92
drag, startPoint x: 135, startPoint y: 183, endPoint x: 0, endPoint y: 191, distance: 135.5
click at [0, 191] on div "**********" at bounding box center [441, 87] width 883 height 837
paste input "text"
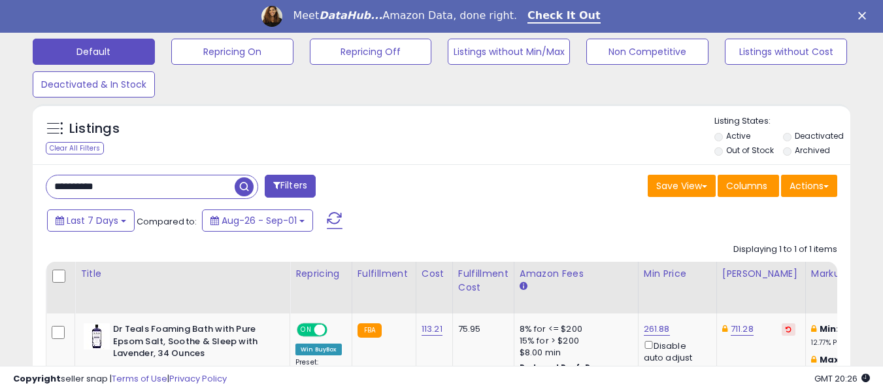
type input "**********"
click at [244, 190] on span "button" at bounding box center [244, 186] width 19 height 19
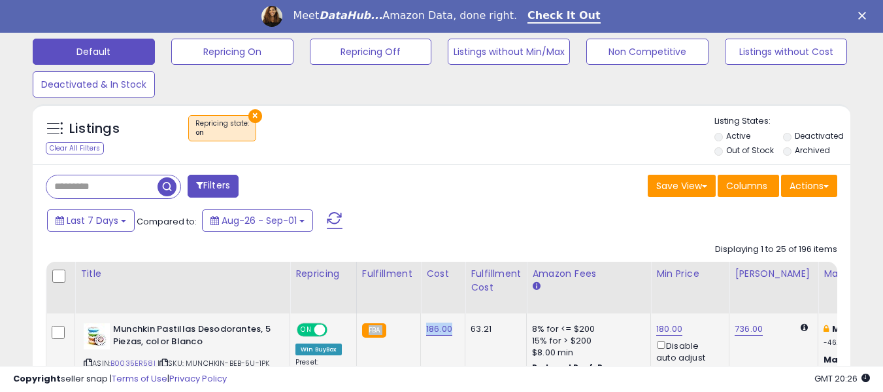
drag, startPoint x: 416, startPoint y: 333, endPoint x: 448, endPoint y: 342, distance: 33.8
drag, startPoint x: 448, startPoint y: 364, endPoint x: 436, endPoint y: 364, distance: 12.4
click at [448, 365] on td "186.00" at bounding box center [443, 353] width 44 height 80
click at [421, 344] on td "186.00" at bounding box center [443, 353] width 44 height 80
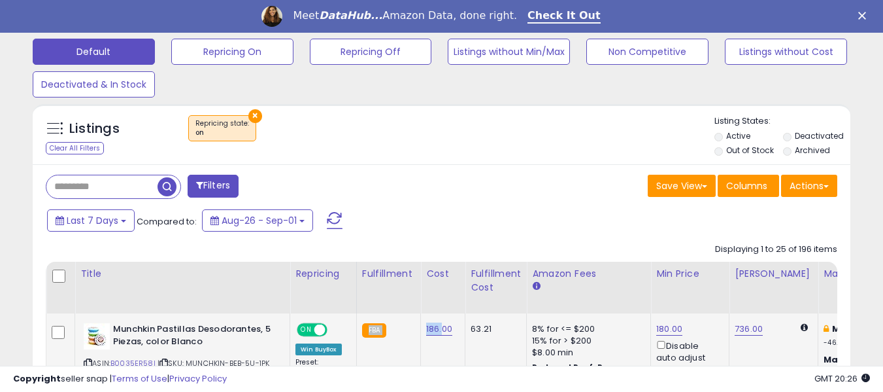
drag, startPoint x: 415, startPoint y: 333, endPoint x: 439, endPoint y: 333, distance: 23.5
click at [435, 349] on td "186.00" at bounding box center [443, 353] width 44 height 80
drag, startPoint x: 420, startPoint y: 333, endPoint x: 452, endPoint y: 336, distance: 31.5
click at [452, 336] on td "186.00" at bounding box center [443, 353] width 44 height 80
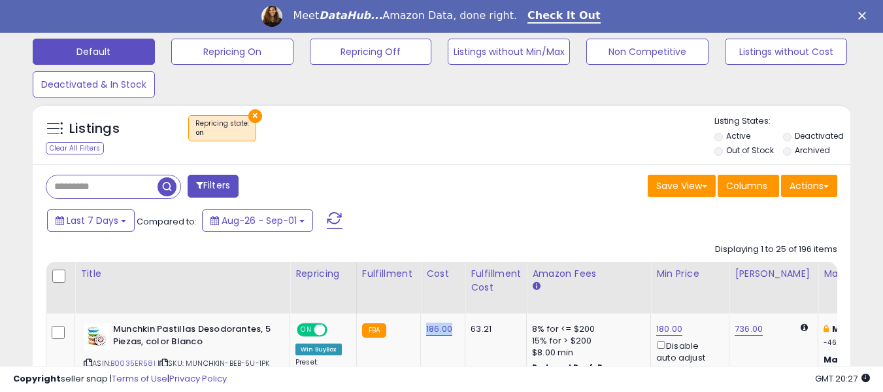
click at [103, 185] on input "text" at bounding box center [101, 186] width 111 height 23
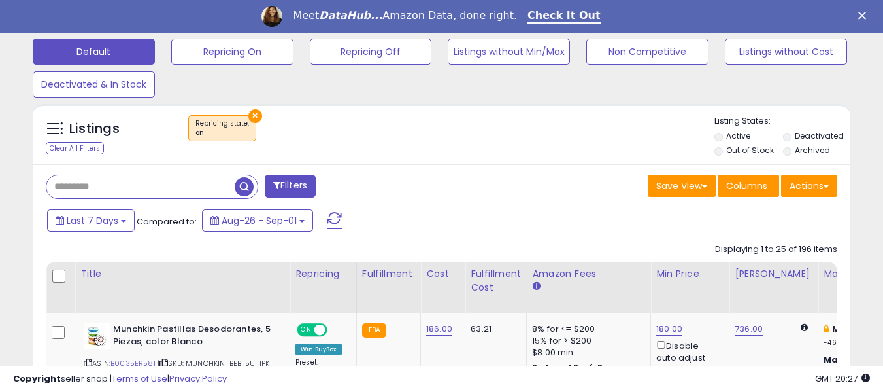
paste input "**********"
type input "**********"
click at [244, 186] on span "button" at bounding box center [244, 186] width 19 height 19
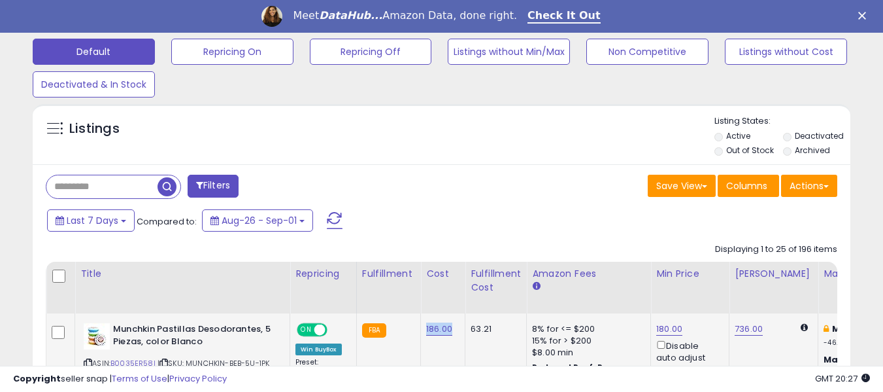
drag, startPoint x: 418, startPoint y: 333, endPoint x: 454, endPoint y: 335, distance: 36.0
click at [454, 335] on td "186.00" at bounding box center [443, 353] width 44 height 80
click at [112, 184] on input "text" at bounding box center [101, 186] width 111 height 23
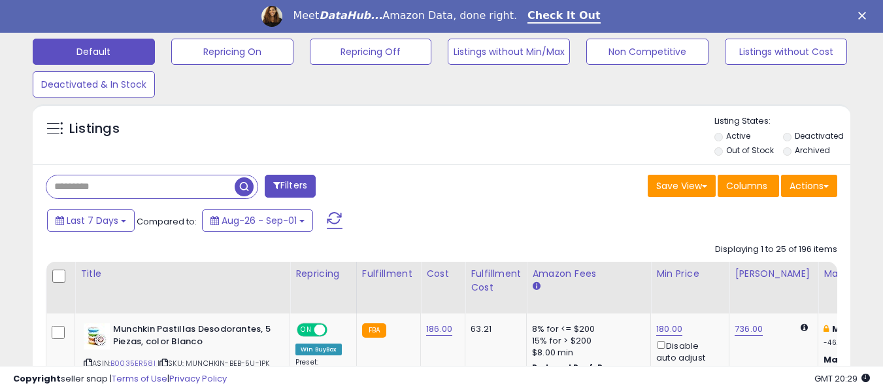
paste input "**********"
click at [240, 186] on span "button" at bounding box center [244, 186] width 19 height 19
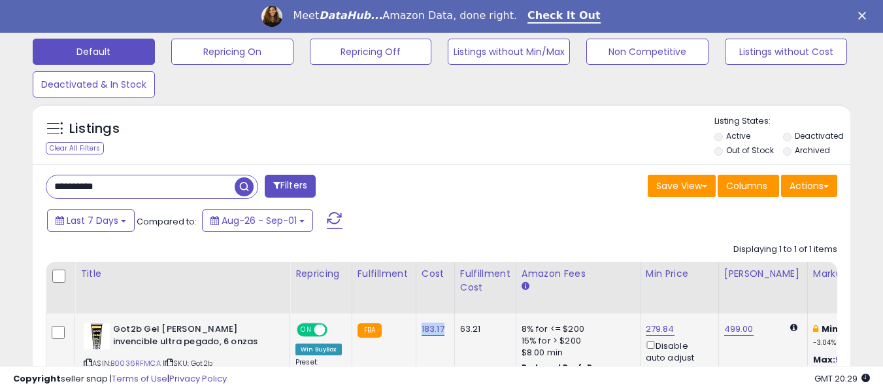
drag, startPoint x: 419, startPoint y: 333, endPoint x: 447, endPoint y: 338, distance: 28.6
click at [447, 338] on td "183.17" at bounding box center [435, 353] width 39 height 80
drag, startPoint x: 127, startPoint y: 190, endPoint x: 8, endPoint y: 176, distance: 119.0
click at [8, 176] on div "**********" at bounding box center [442, 72] width 870 height 780
paste input "text"
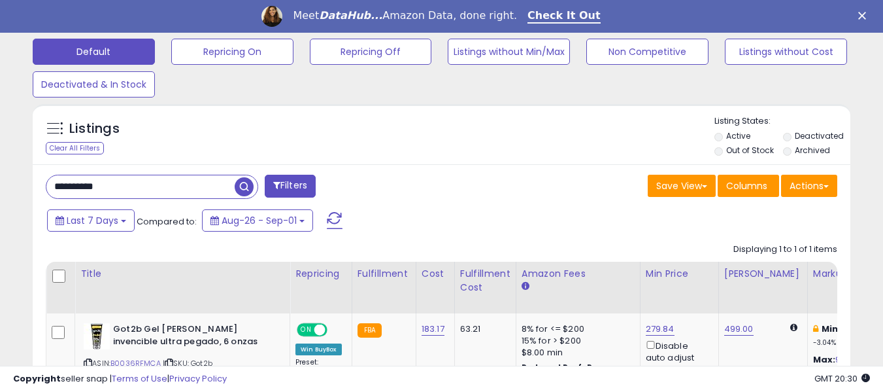
type input "**********"
click at [243, 188] on span "button" at bounding box center [244, 186] width 19 height 19
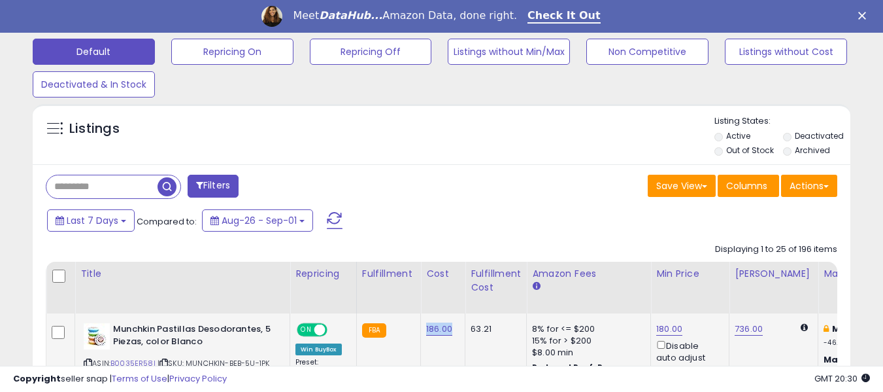
drag, startPoint x: 416, startPoint y: 332, endPoint x: 452, endPoint y: 332, distance: 35.3
click at [452, 332] on td "186.00" at bounding box center [443, 353] width 44 height 80
click at [107, 187] on input "text" at bounding box center [101, 186] width 111 height 23
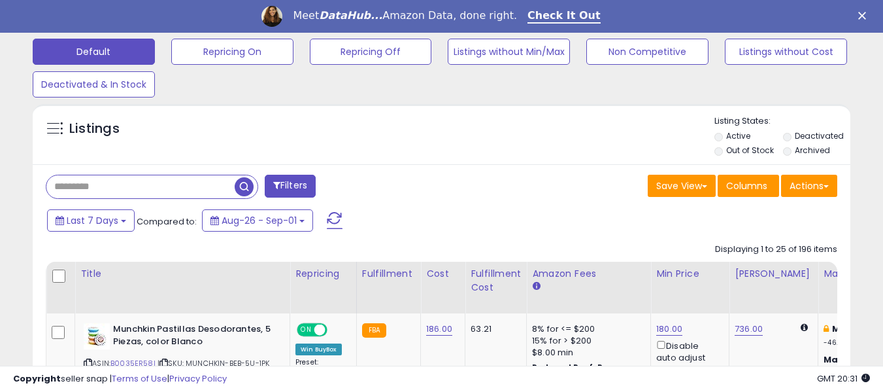
paste input "**********"
click at [240, 186] on span "button" at bounding box center [244, 186] width 19 height 19
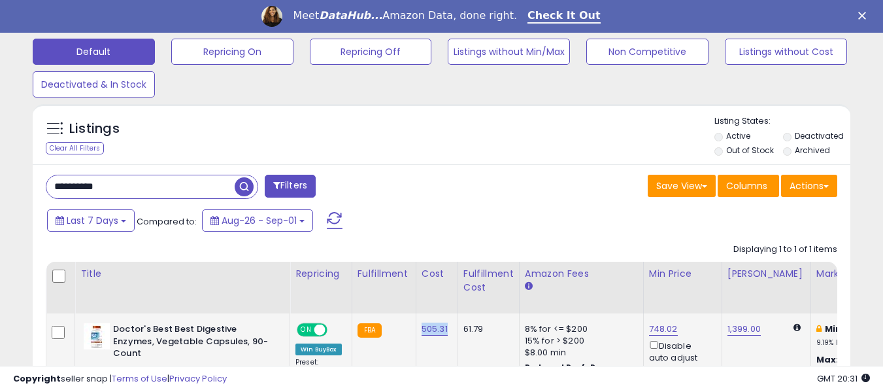
drag, startPoint x: 415, startPoint y: 333, endPoint x: 450, endPoint y: 333, distance: 35.3
click at [450, 333] on td "505.31" at bounding box center [437, 359] width 42 height 92
drag, startPoint x: 75, startPoint y: 189, endPoint x: 0, endPoint y: 184, distance: 75.3
click at [0, 184] on div "**********" at bounding box center [441, 87] width 883 height 837
paste input "text"
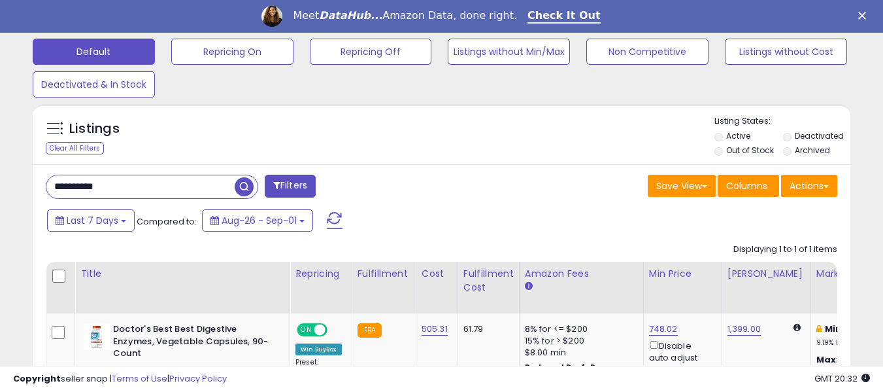
click at [242, 188] on span "button" at bounding box center [244, 186] width 19 height 19
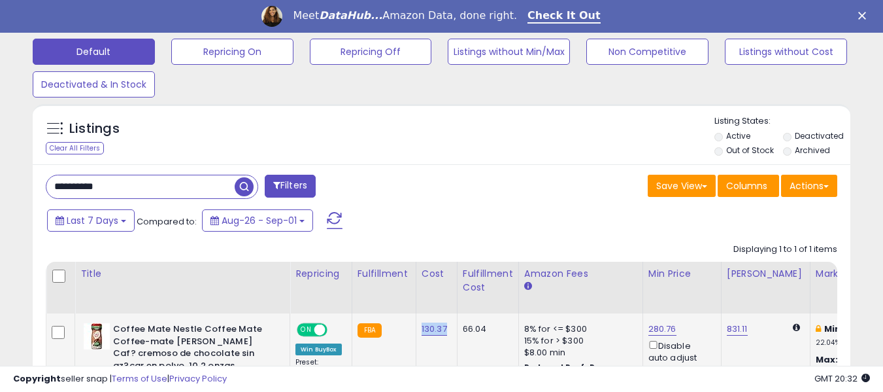
drag, startPoint x: 415, startPoint y: 333, endPoint x: 448, endPoint y: 337, distance: 33.6
click at [448, 337] on td "130.37" at bounding box center [436, 364] width 41 height 103
drag, startPoint x: 84, startPoint y: 175, endPoint x: 43, endPoint y: 170, distance: 40.8
click at [43, 170] on div "**********" at bounding box center [442, 316] width 818 height 305
paste input "text"
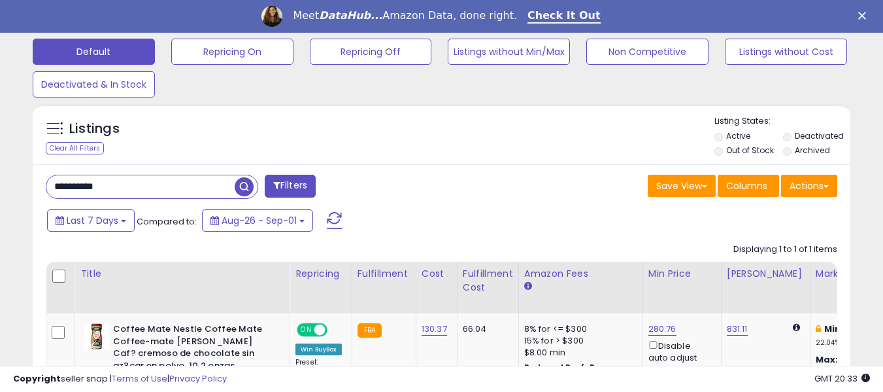
type input "**********"
click at [243, 186] on span "button" at bounding box center [244, 186] width 19 height 19
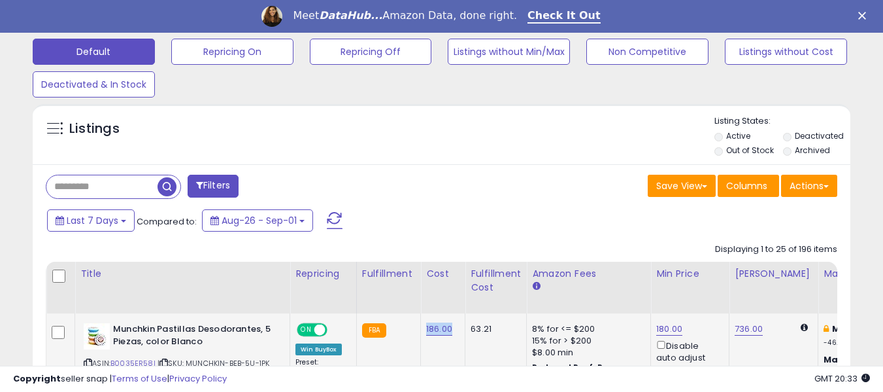
drag, startPoint x: 419, startPoint y: 331, endPoint x: 452, endPoint y: 332, distance: 32.7
click at [452, 332] on td "186.00" at bounding box center [443, 353] width 44 height 80
click at [113, 193] on input "text" at bounding box center [101, 186] width 111 height 23
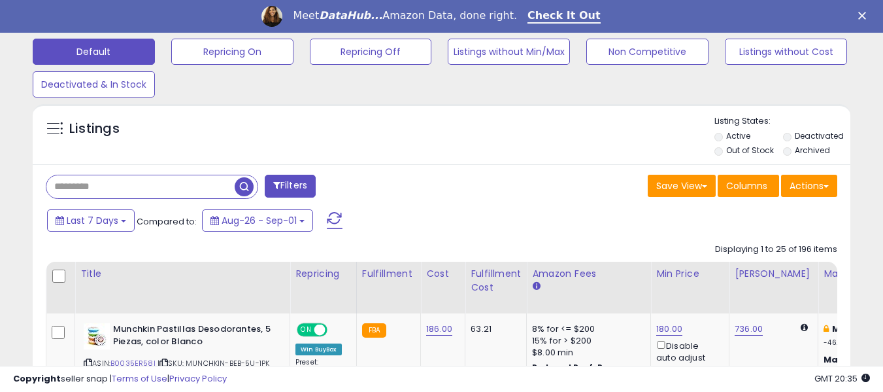
paste input "**********"
type input "**********"
click at [244, 186] on span "button" at bounding box center [244, 186] width 19 height 19
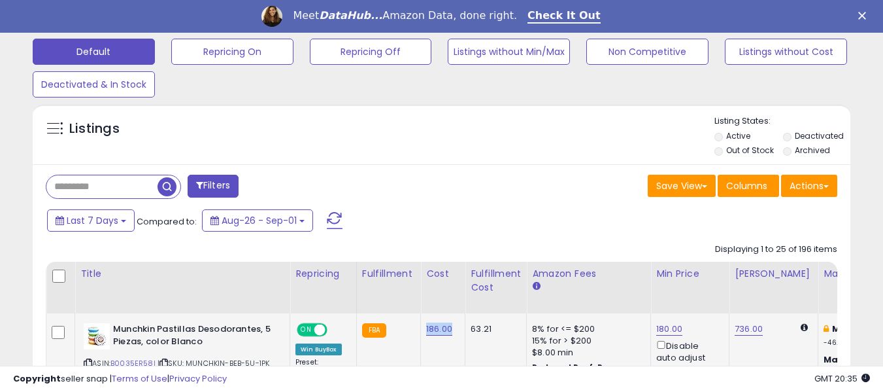
drag, startPoint x: 417, startPoint y: 331, endPoint x: 449, endPoint y: 331, distance: 32.0
click at [449, 331] on td "186.00" at bounding box center [443, 353] width 44 height 80
click at [83, 184] on input "text" at bounding box center [101, 186] width 111 height 23
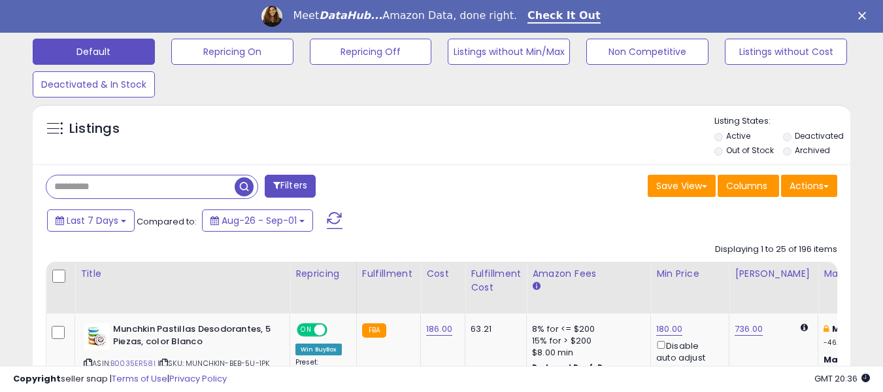
paste input "**********"
click at [236, 188] on span "button" at bounding box center [244, 186] width 19 height 19
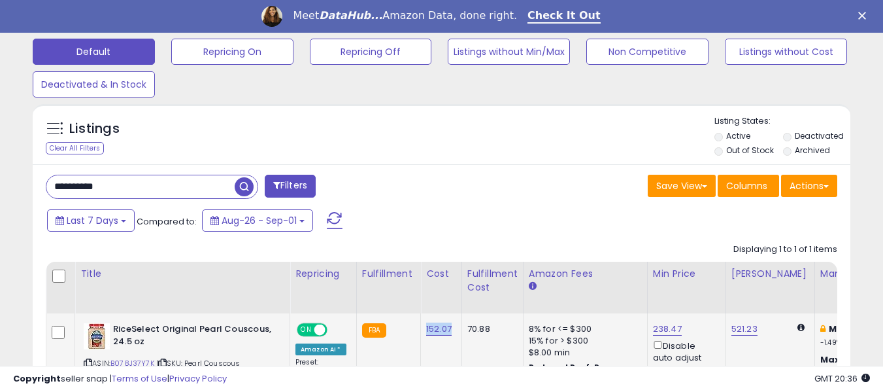
drag, startPoint x: 421, startPoint y: 331, endPoint x: 449, endPoint y: 331, distance: 28.1
click at [449, 331] on td "152.07" at bounding box center [441, 353] width 41 height 80
drag, startPoint x: 122, startPoint y: 183, endPoint x: 12, endPoint y: 192, distance: 110.2
click at [12, 192] on div "**********" at bounding box center [442, 72] width 870 height 780
paste input "text"
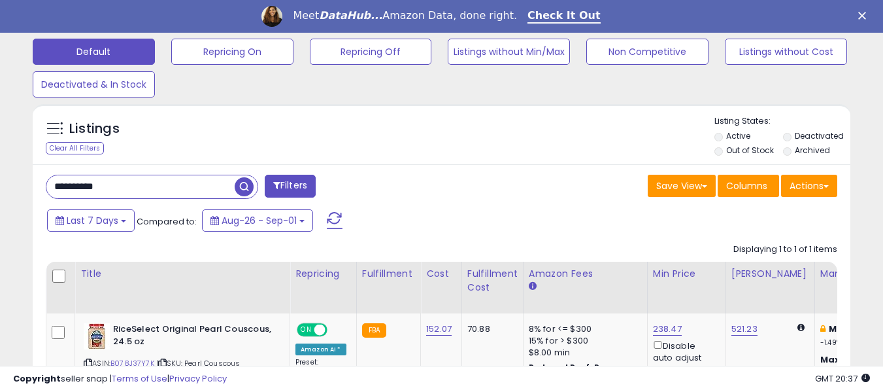
click at [242, 186] on span "button" at bounding box center [244, 186] width 19 height 19
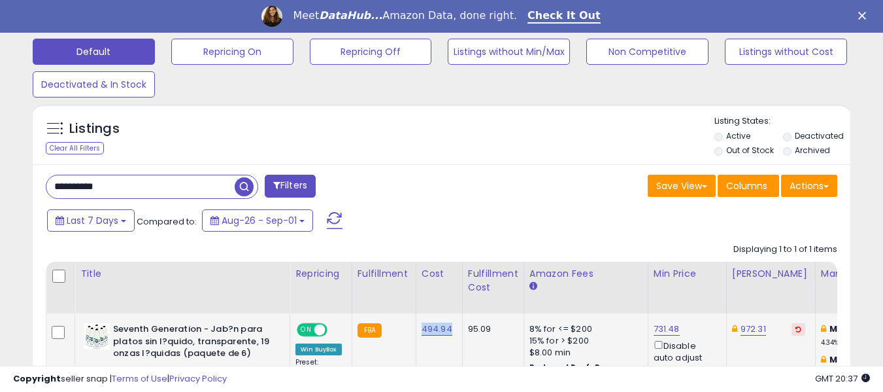
drag, startPoint x: 418, startPoint y: 331, endPoint x: 450, endPoint y: 334, distance: 31.5
click at [450, 334] on td "494.94" at bounding box center [439, 359] width 46 height 92
drag, startPoint x: 69, startPoint y: 188, endPoint x: 18, endPoint y: 185, distance: 51.7
click at [20, 185] on div "**********" at bounding box center [442, 77] width 870 height 791
paste input "text"
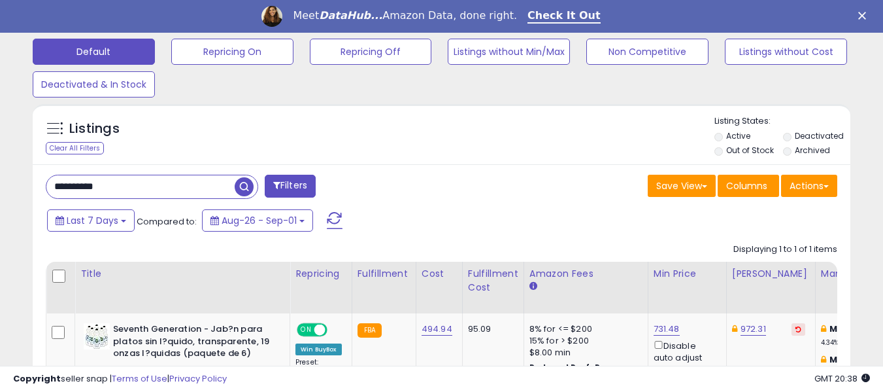
click at [241, 188] on span "button" at bounding box center [244, 186] width 19 height 19
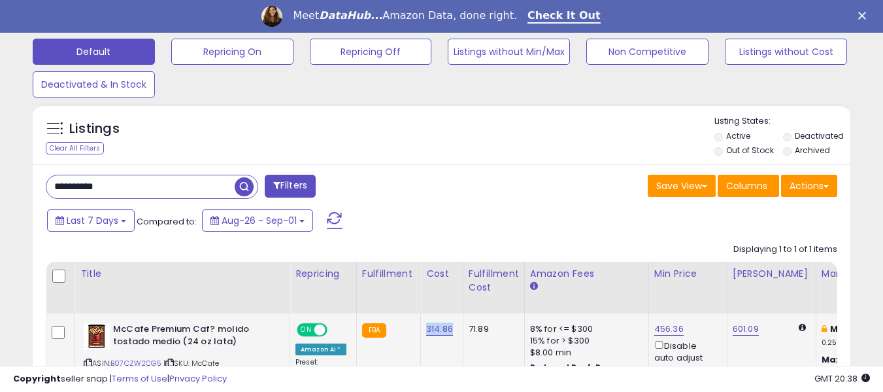
drag, startPoint x: 420, startPoint y: 332, endPoint x: 453, endPoint y: 336, distance: 32.9
click at [453, 336] on td "314.86" at bounding box center [442, 353] width 42 height 80
drag, startPoint x: 133, startPoint y: 184, endPoint x: 39, endPoint y: 186, distance: 94.8
click at [39, 186] on div "**********" at bounding box center [239, 188] width 406 height 26
paste input "text"
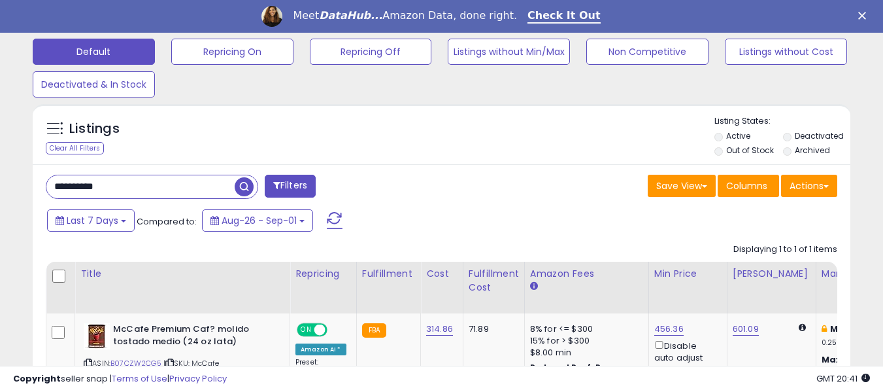
type input "**********"
click at [246, 186] on span "button" at bounding box center [244, 186] width 19 height 19
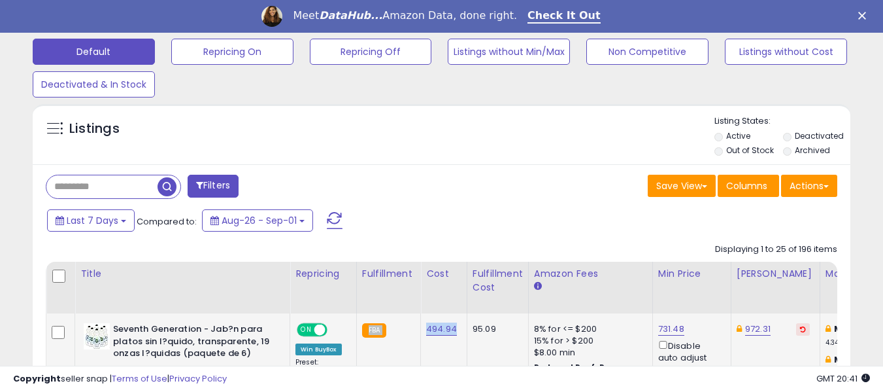
drag, startPoint x: 415, startPoint y: 331, endPoint x: 456, endPoint y: 336, distance: 40.8
click at [451, 344] on td "494.94" at bounding box center [444, 359] width 46 height 92
drag, startPoint x: 416, startPoint y: 330, endPoint x: 452, endPoint y: 331, distance: 36.0
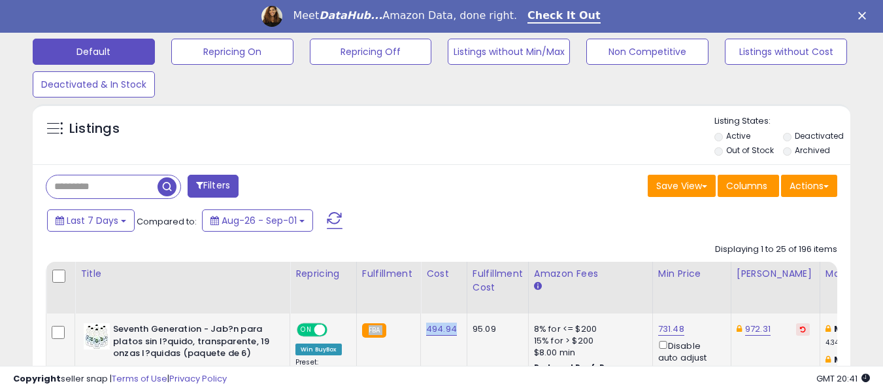
click at [407, 350] on td "FBA" at bounding box center [388, 359] width 64 height 92
drag, startPoint x: 418, startPoint y: 331, endPoint x: 452, endPoint y: 335, distance: 33.6
click at [452, 335] on td "494.94" at bounding box center [444, 359] width 46 height 92
click at [114, 186] on input "text" at bounding box center [101, 186] width 111 height 23
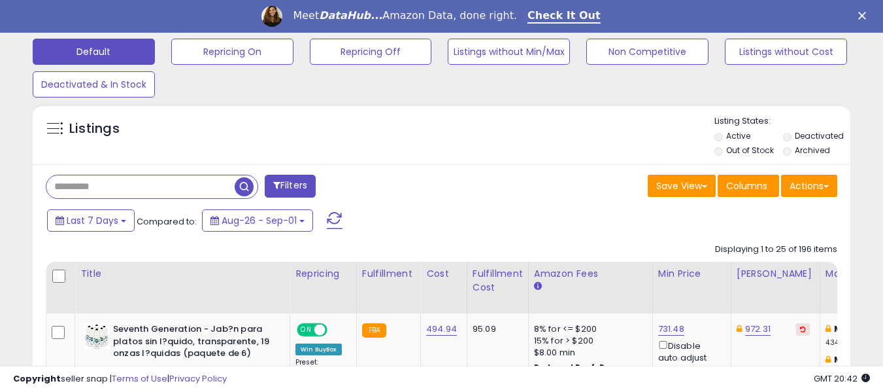
paste input "**********"
click at [244, 184] on span "button" at bounding box center [244, 186] width 19 height 19
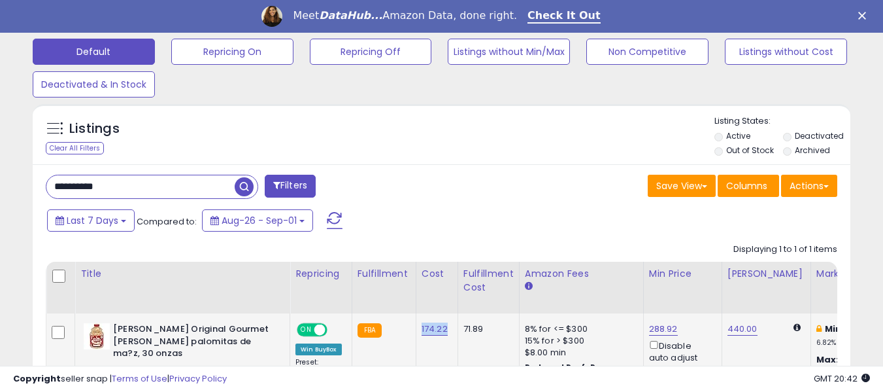
drag, startPoint x: 417, startPoint y: 333, endPoint x: 446, endPoint y: 337, distance: 29.6
click at [446, 337] on td "174.22" at bounding box center [437, 359] width 42 height 92
drag, startPoint x: 116, startPoint y: 188, endPoint x: 6, endPoint y: 182, distance: 109.9
click at [6, 182] on div "**********" at bounding box center [441, 87] width 883 height 837
paste input "text"
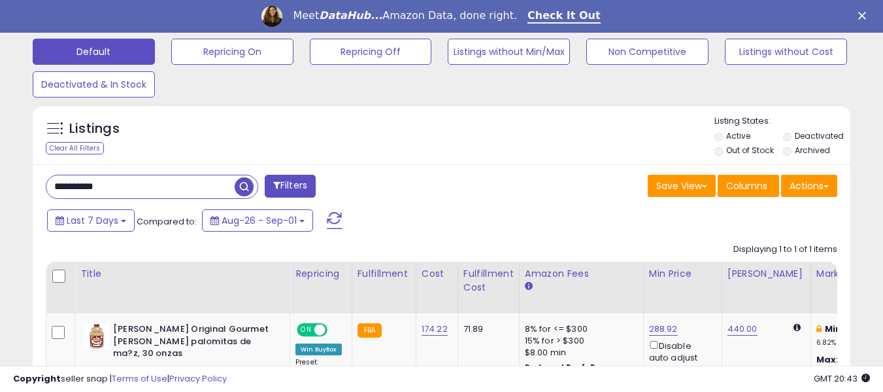
click at [243, 188] on span "button" at bounding box center [244, 186] width 19 height 19
drag, startPoint x: 414, startPoint y: 334, endPoint x: 460, endPoint y: 340, distance: 46.1
drag, startPoint x: 125, startPoint y: 195, endPoint x: 41, endPoint y: 186, distance: 85.4
click at [41, 186] on div "**********" at bounding box center [239, 188] width 406 height 26
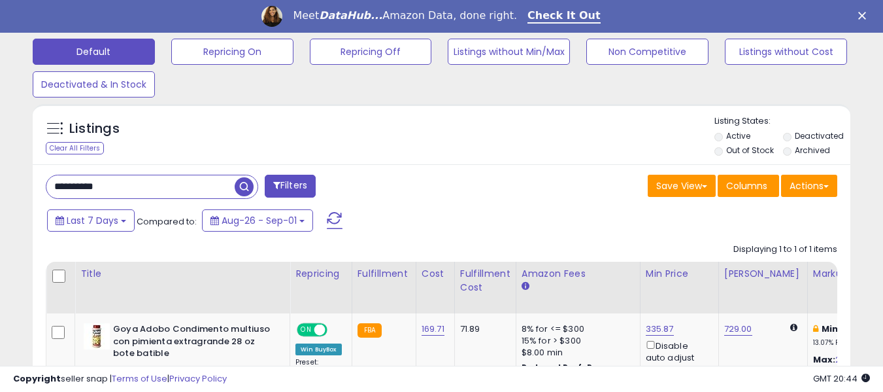
paste input "text"
click at [244, 186] on span "button" at bounding box center [244, 186] width 19 height 19
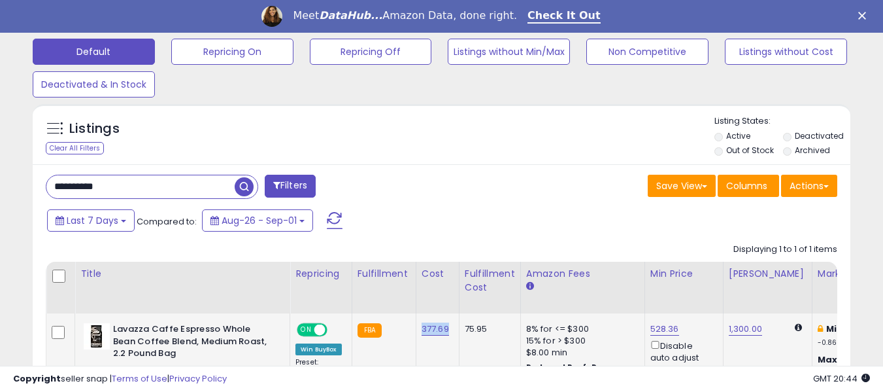
drag, startPoint x: 415, startPoint y: 333, endPoint x: 451, endPoint y: 340, distance: 36.5
click at [451, 340] on td "377.69" at bounding box center [437, 363] width 43 height 101
drag, startPoint x: 112, startPoint y: 190, endPoint x: 0, endPoint y: 191, distance: 111.8
click at [0, 191] on div "**********" at bounding box center [441, 92] width 883 height 846
paste input "text"
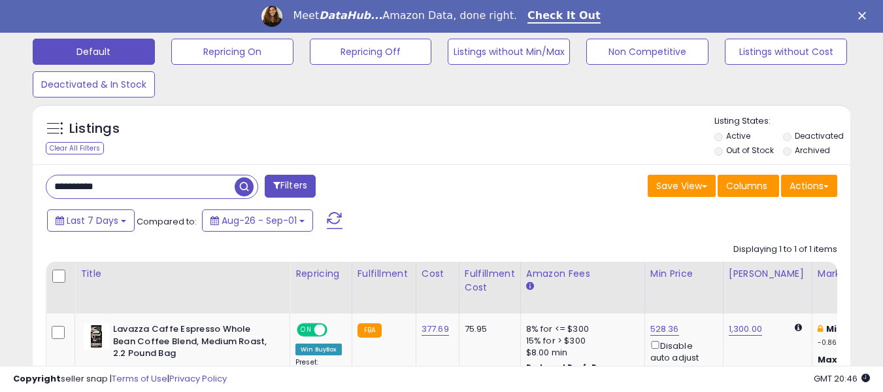
click at [242, 190] on span "button" at bounding box center [244, 186] width 19 height 19
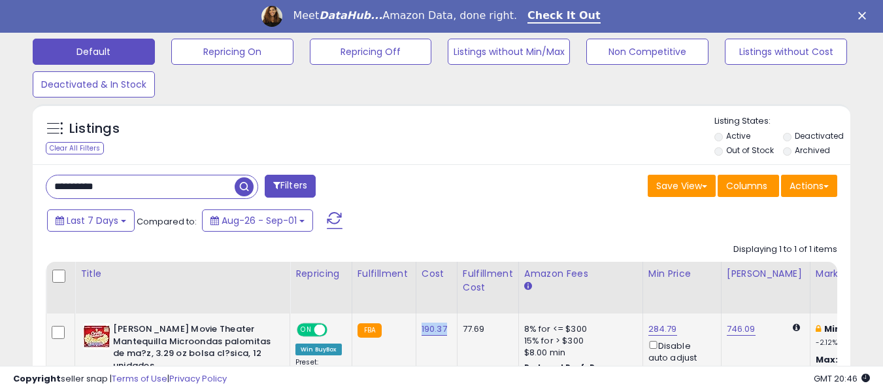
drag, startPoint x: 417, startPoint y: 333, endPoint x: 447, endPoint y: 333, distance: 30.1
click at [447, 333] on td "190.37" at bounding box center [436, 369] width 41 height 113
drag, startPoint x: 115, startPoint y: 192, endPoint x: 30, endPoint y: 178, distance: 86.0
click at [30, 178] on div "Listings Clear All Filters" at bounding box center [441, 296] width 837 height 398
paste input "text"
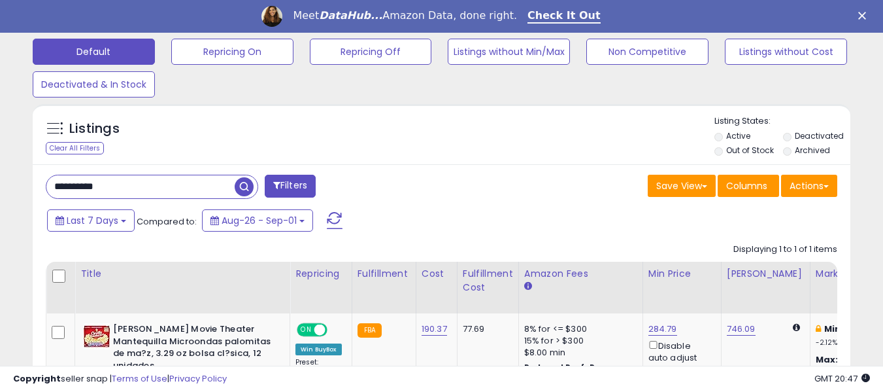
click at [241, 188] on span "button" at bounding box center [244, 186] width 19 height 19
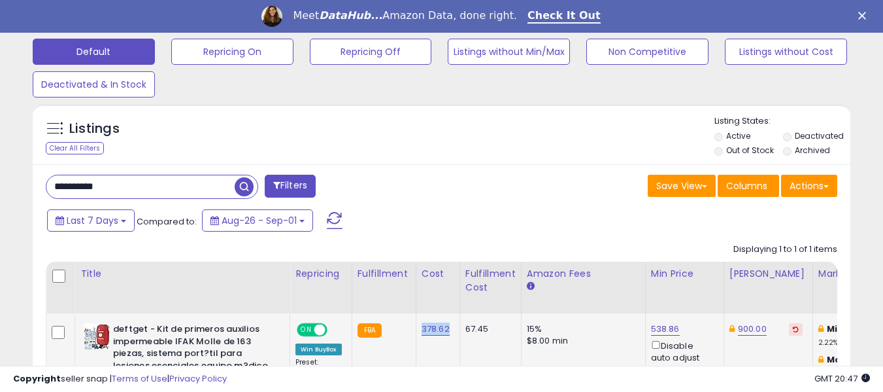
drag, startPoint x: 417, startPoint y: 331, endPoint x: 452, endPoint y: 332, distance: 34.7
click at [452, 332] on td "378.62" at bounding box center [438, 389] width 44 height 152
drag, startPoint x: 149, startPoint y: 191, endPoint x: 32, endPoint y: 204, distance: 117.7
click at [32, 204] on div "Listings Clear All Filters" at bounding box center [441, 315] width 837 height 437
paste input "text"
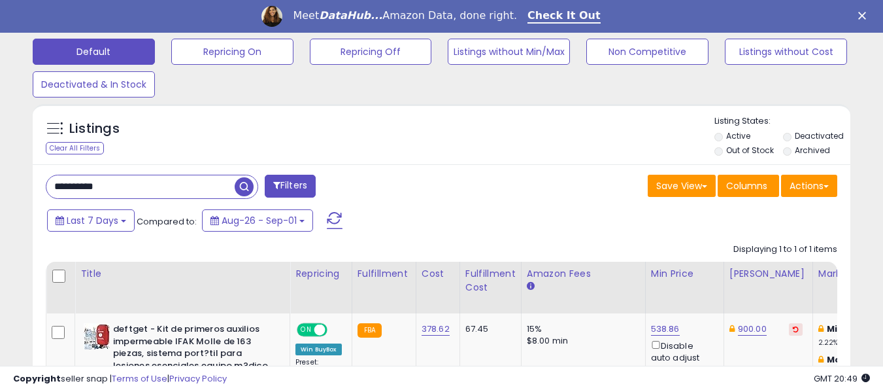
click at [244, 186] on span "button" at bounding box center [244, 186] width 19 height 19
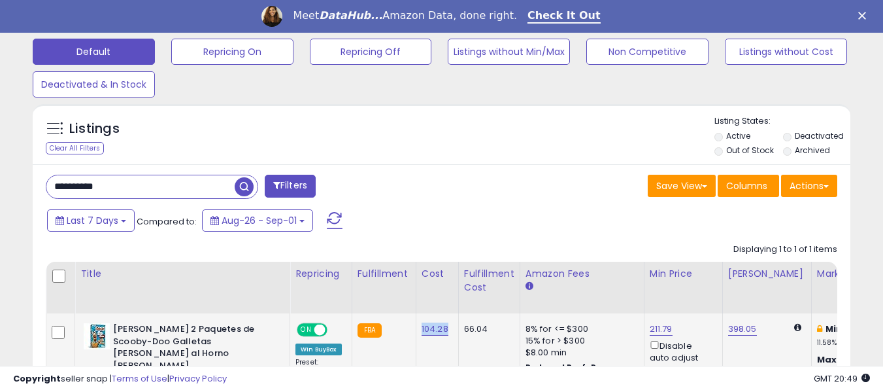
drag, startPoint x: 416, startPoint y: 337, endPoint x: 452, endPoint y: 340, distance: 35.4
click at [452, 340] on td "104.28" at bounding box center [437, 364] width 42 height 103
drag, startPoint x: 126, startPoint y: 186, endPoint x: 19, endPoint y: 184, distance: 107.2
click at [19, 184] on div "**********" at bounding box center [442, 83] width 870 height 803
paste input "text"
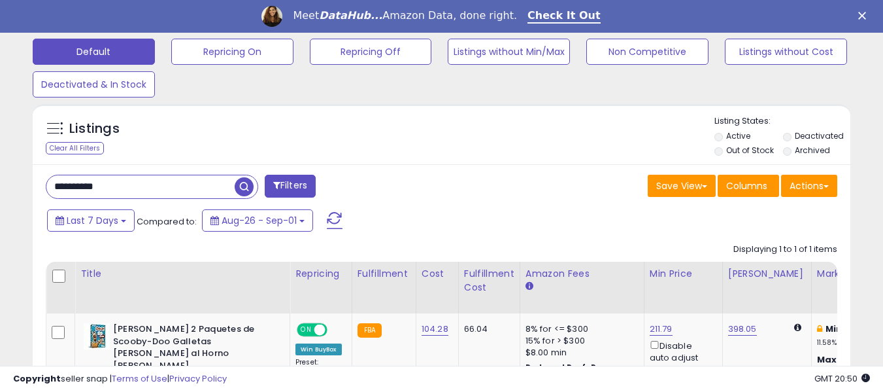
click at [245, 186] on span "button" at bounding box center [244, 186] width 19 height 19
drag, startPoint x: 416, startPoint y: 329, endPoint x: 456, endPoint y: 335, distance: 40.3
drag, startPoint x: 99, startPoint y: 190, endPoint x: 7, endPoint y: 187, distance: 91.5
click at [7, 187] on div "**********" at bounding box center [442, 95] width 870 height 827
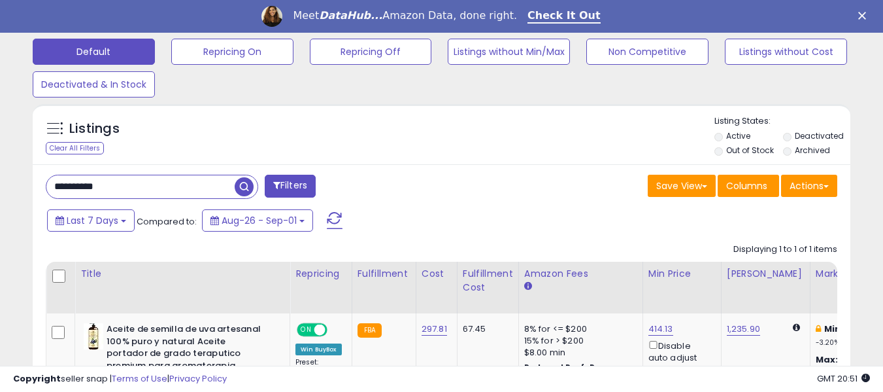
paste input "text"
click at [241, 184] on span "button" at bounding box center [244, 186] width 19 height 19
drag, startPoint x: 418, startPoint y: 333, endPoint x: 447, endPoint y: 339, distance: 30.1
click at [447, 339] on td "156.22" at bounding box center [437, 364] width 42 height 103
drag, startPoint x: 122, startPoint y: 184, endPoint x: 31, endPoint y: 184, distance: 91.5
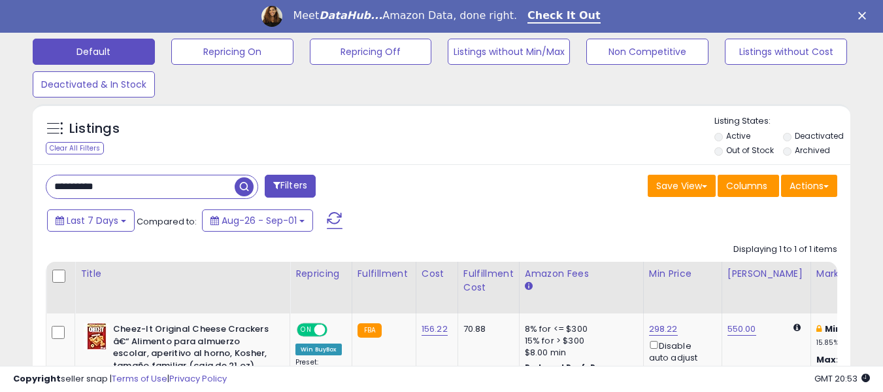
click at [31, 184] on div "Listings Clear All Filters" at bounding box center [441, 291] width 837 height 388
paste input "text"
click at [238, 185] on span "button" at bounding box center [244, 186] width 19 height 19
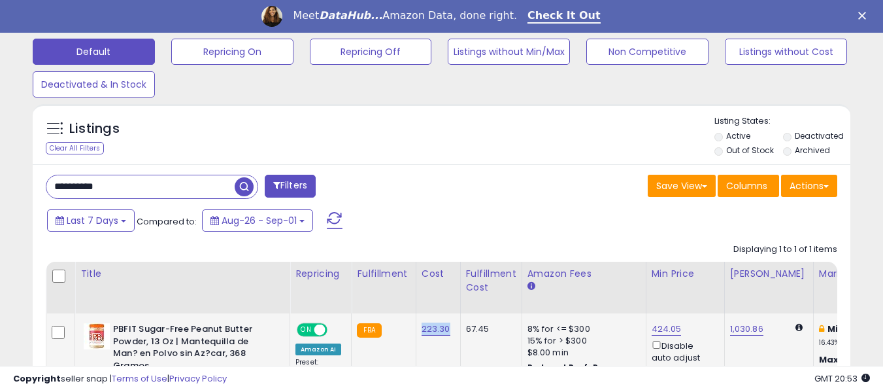
drag, startPoint x: 414, startPoint y: 333, endPoint x: 447, endPoint y: 337, distance: 33.0
click at [447, 337] on td "223.30" at bounding box center [438, 364] width 44 height 103
drag, startPoint x: 76, startPoint y: 187, endPoint x: 28, endPoint y: 185, distance: 48.4
click at [28, 185] on div "Listings Clear All Filters" at bounding box center [441, 291] width 837 height 388
paste input "text"
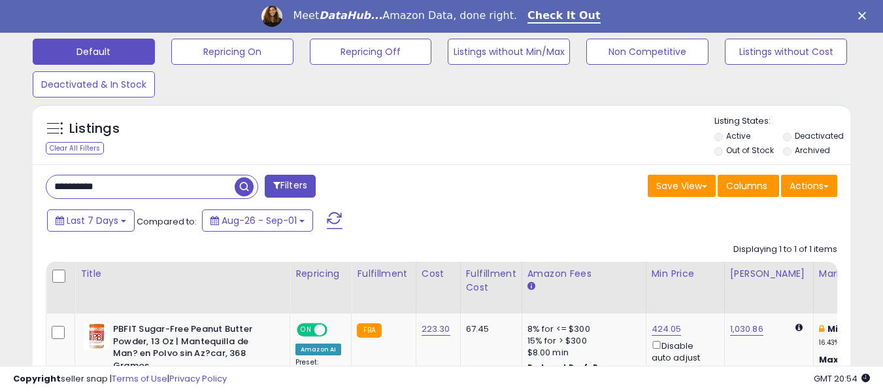
click at [246, 184] on span "button" at bounding box center [244, 186] width 19 height 19
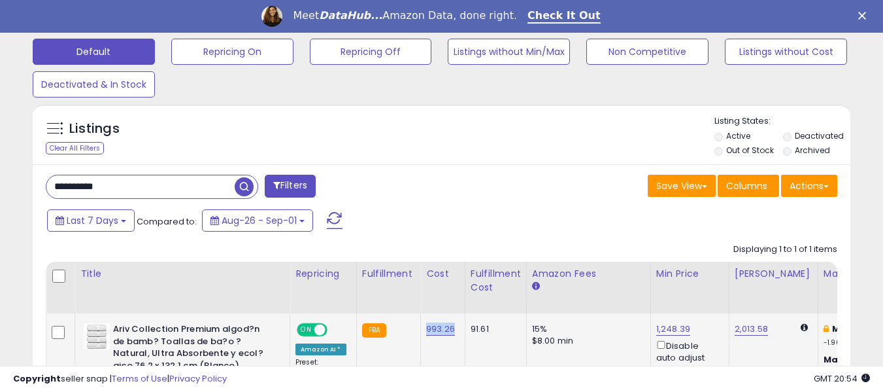
drag, startPoint x: 419, startPoint y: 329, endPoint x: 452, endPoint y: 334, distance: 33.6
click at [452, 334] on td "993.26" at bounding box center [443, 364] width 44 height 103
drag, startPoint x: 112, startPoint y: 187, endPoint x: 40, endPoint y: 190, distance: 72.6
click at [40, 190] on div "**********" at bounding box center [239, 188] width 406 height 26
paste input "text"
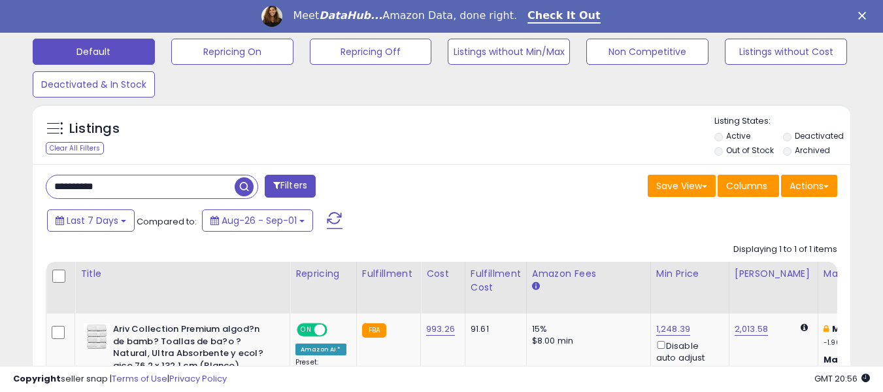
type input "**********"
click at [243, 192] on span "button" at bounding box center [244, 186] width 19 height 19
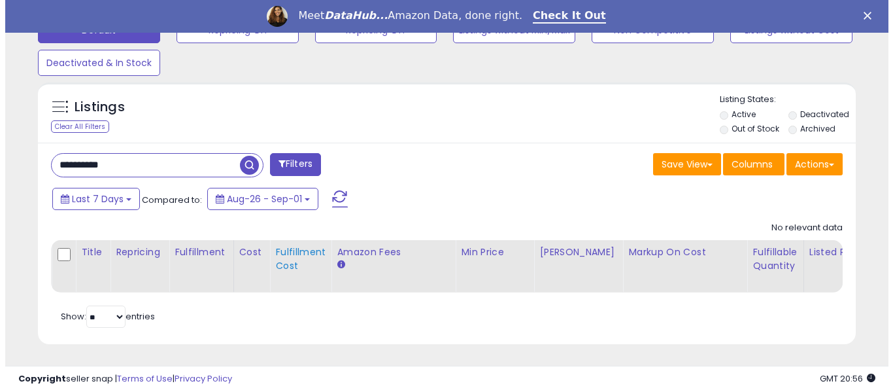
scroll to position [439, 0]
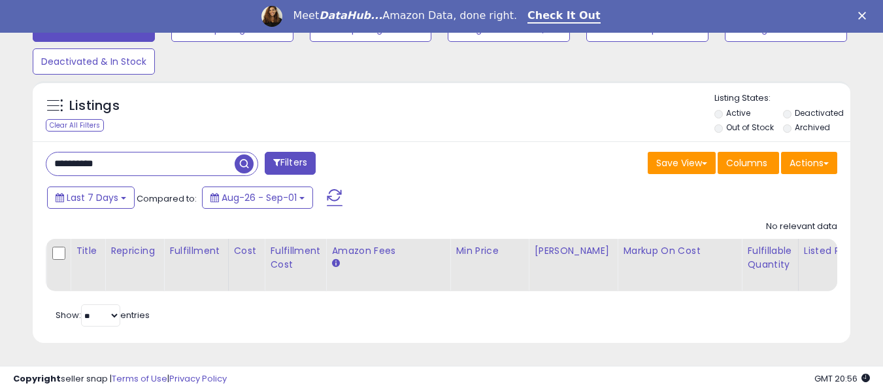
click at [241, 154] on span "button" at bounding box center [244, 163] width 19 height 19
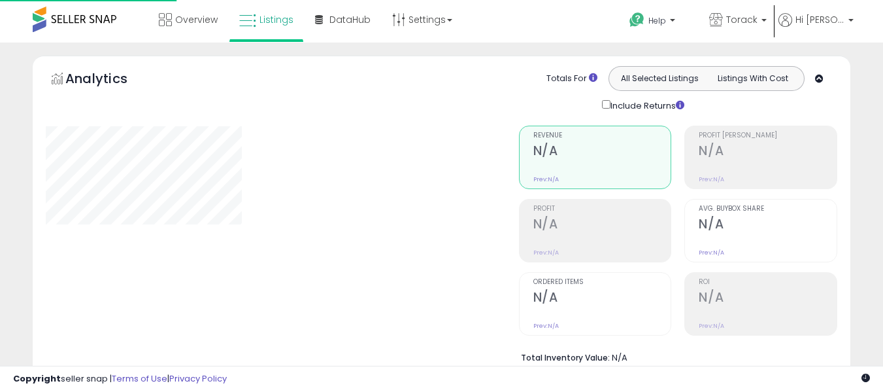
scroll to position [406, 0]
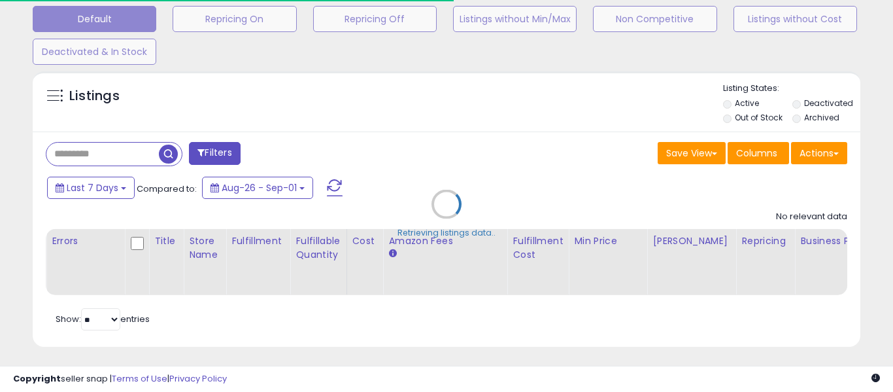
type input "**********"
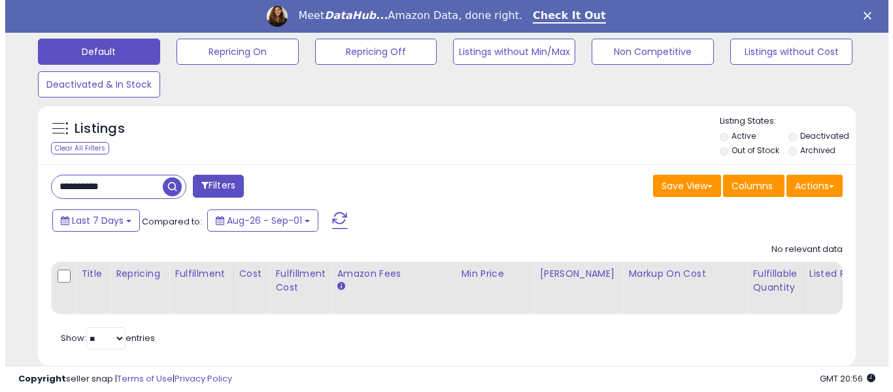
scroll to position [0, 0]
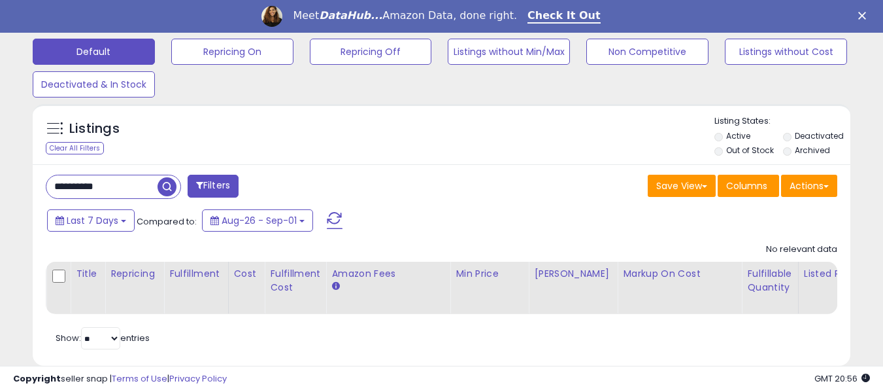
click at [164, 190] on span "button" at bounding box center [167, 186] width 19 height 19
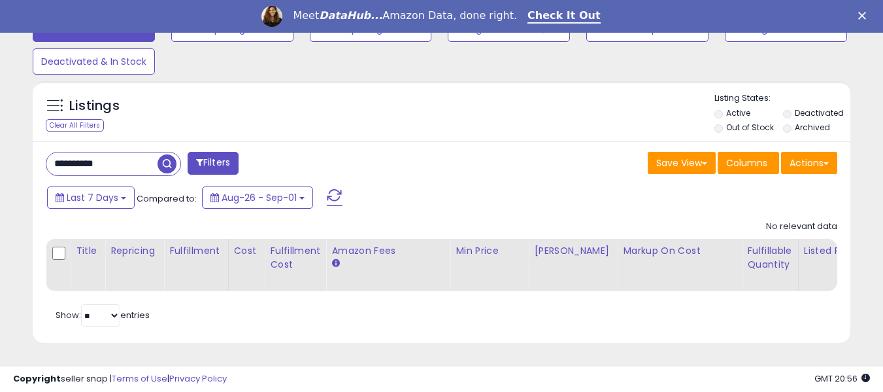
click at [165, 157] on span "button" at bounding box center [167, 163] width 19 height 19
click at [118, 186] on button "Last 7 Days" at bounding box center [91, 197] width 88 height 22
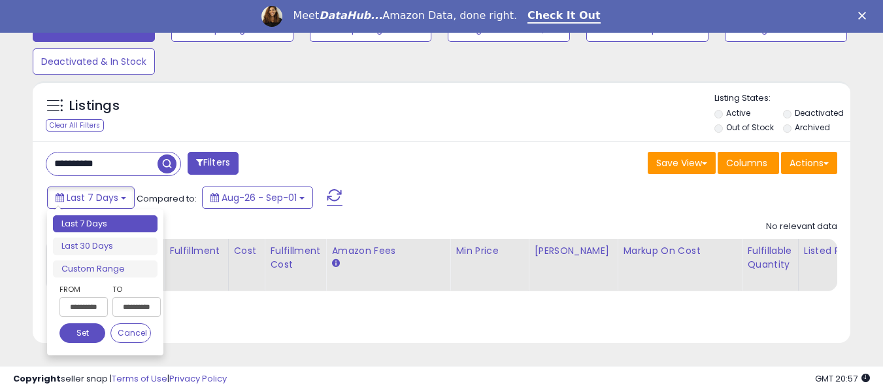
click at [210, 118] on div "Listings Clear All Filters Listing States:" at bounding box center [442, 114] width 818 height 44
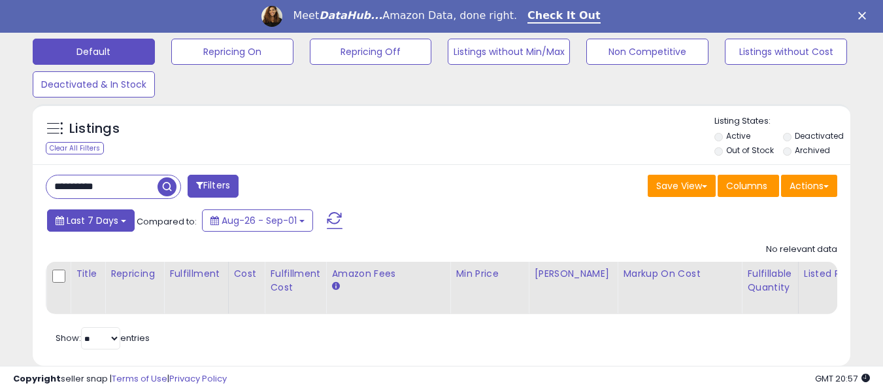
click at [116, 229] on button "Last 7 Days" at bounding box center [91, 220] width 88 height 22
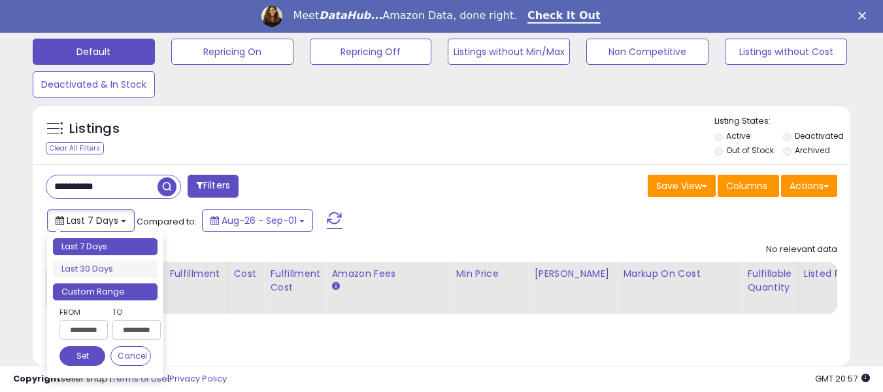
type input "**********"
click at [93, 330] on input "**********" at bounding box center [83, 330] width 48 height 20
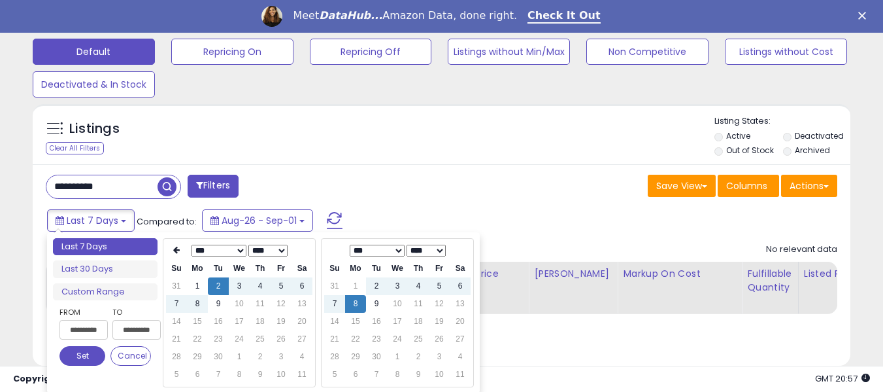
type input "**********"
click at [220, 252] on select "*** *** *** *** *** *** *** *** ***" at bounding box center [219, 250] width 55 height 12
type input "**********"
click at [92, 353] on button "Set" at bounding box center [82, 356] width 46 height 20
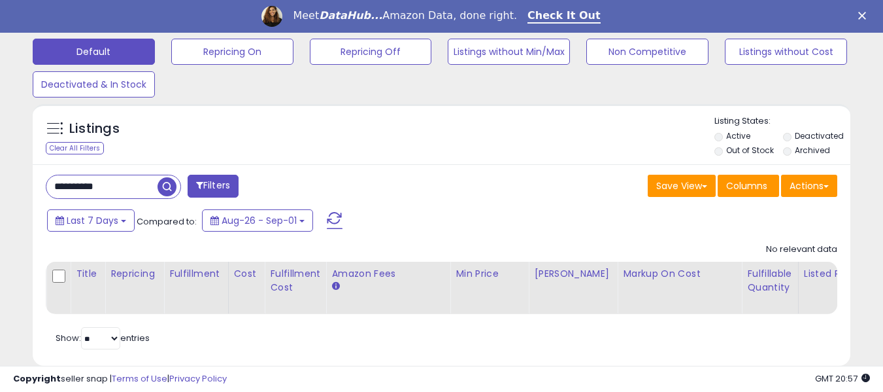
click at [167, 184] on span "button" at bounding box center [167, 186] width 19 height 19
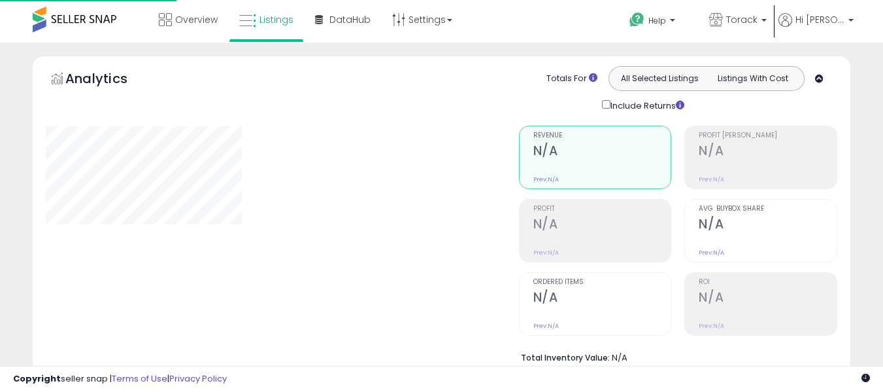
scroll to position [406, 0]
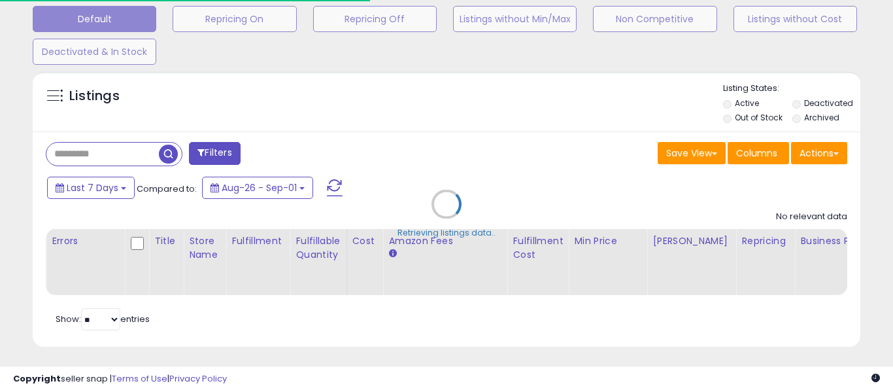
type input "**********"
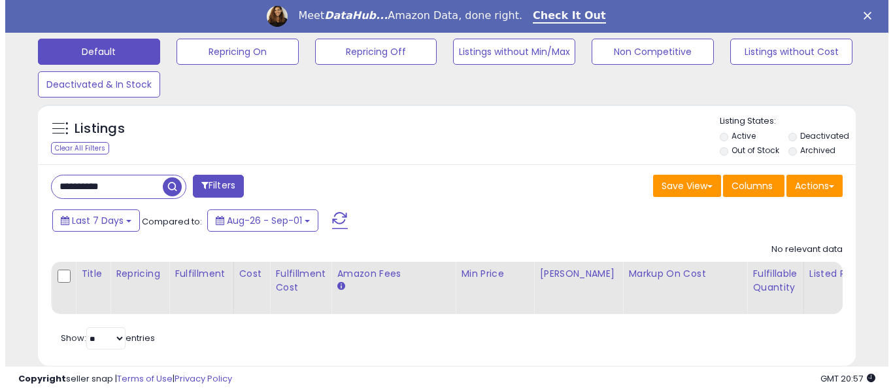
scroll to position [0, 0]
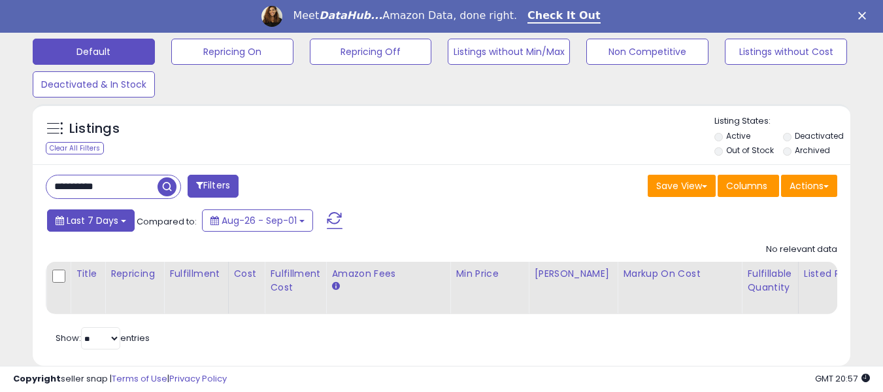
click at [124, 224] on button "Last 7 Days" at bounding box center [91, 220] width 88 height 22
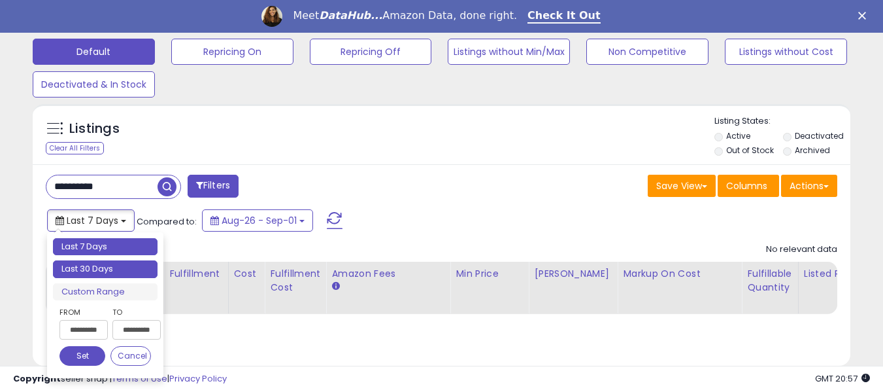
type input "**********"
click at [104, 271] on li "Last 30 Days" at bounding box center [105, 269] width 105 height 18
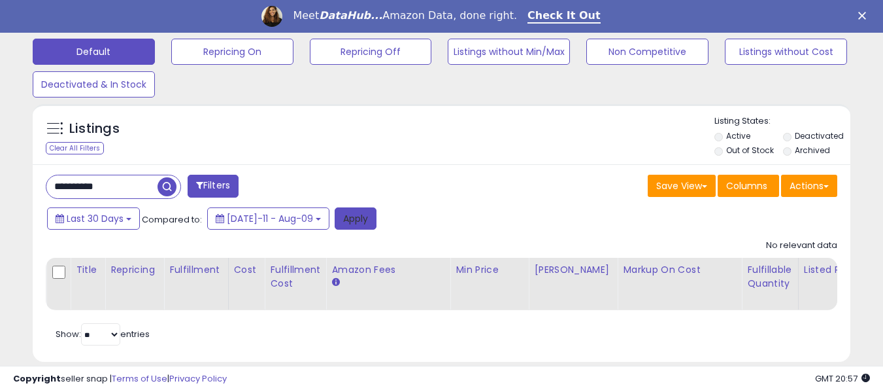
click at [335, 212] on button "Apply" at bounding box center [356, 218] width 42 height 22
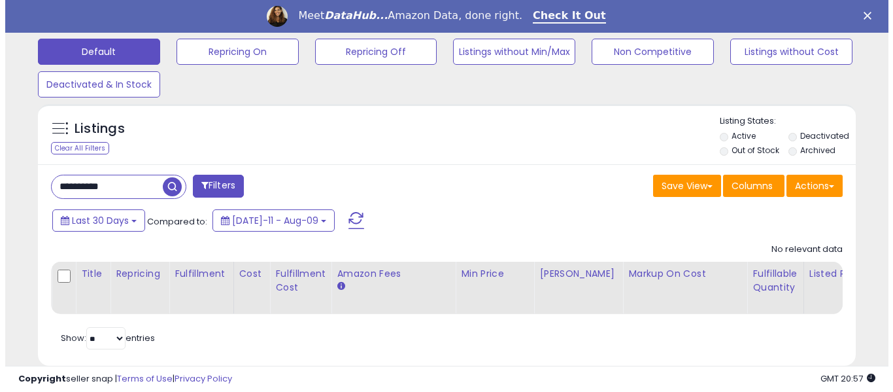
scroll to position [268, 473]
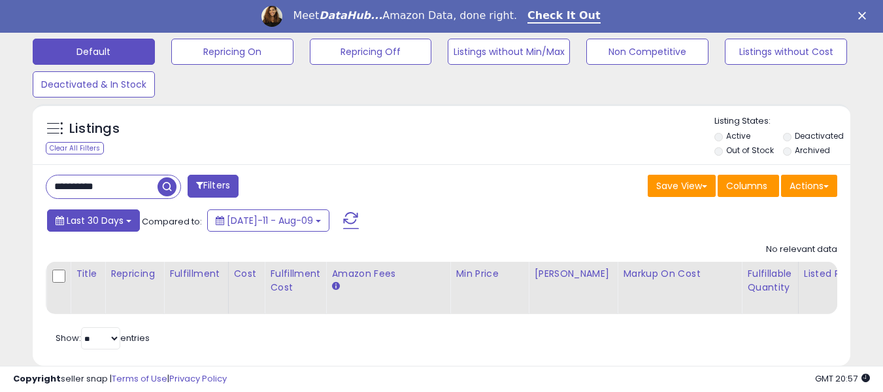
click at [116, 222] on span "Last 30 Days" at bounding box center [95, 220] width 57 height 13
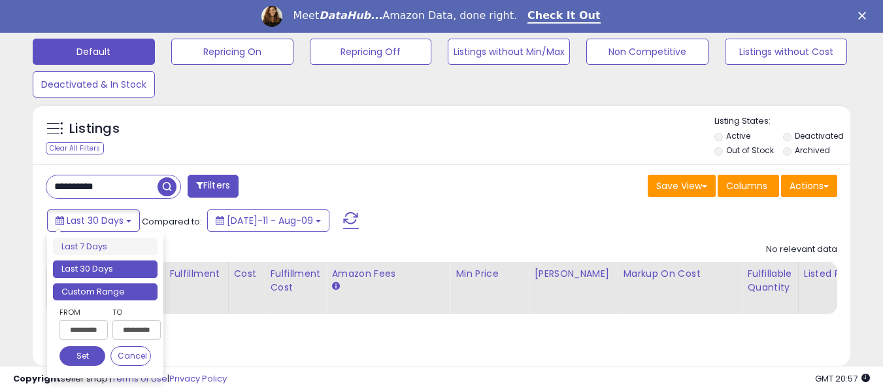
click at [90, 290] on li "Custom Range" at bounding box center [105, 292] width 105 height 18
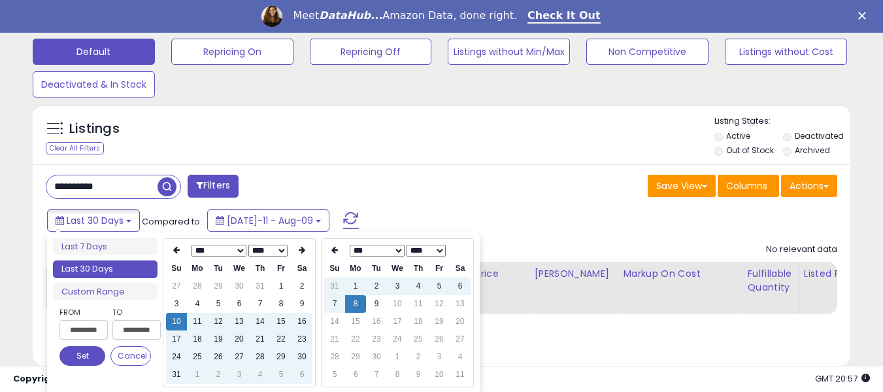
click at [201, 250] on select "*** *** *** *** *** *** *** *** ***" at bounding box center [219, 250] width 55 height 12
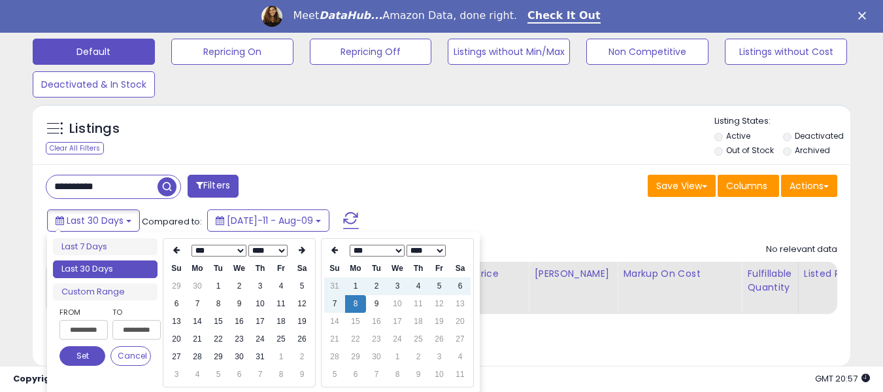
type input "**********"
click at [88, 353] on button "Set" at bounding box center [82, 356] width 46 height 20
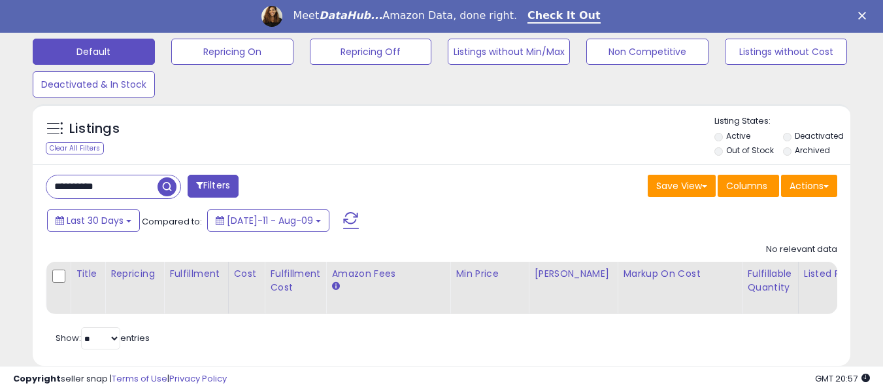
click at [343, 216] on span at bounding box center [351, 220] width 16 height 17
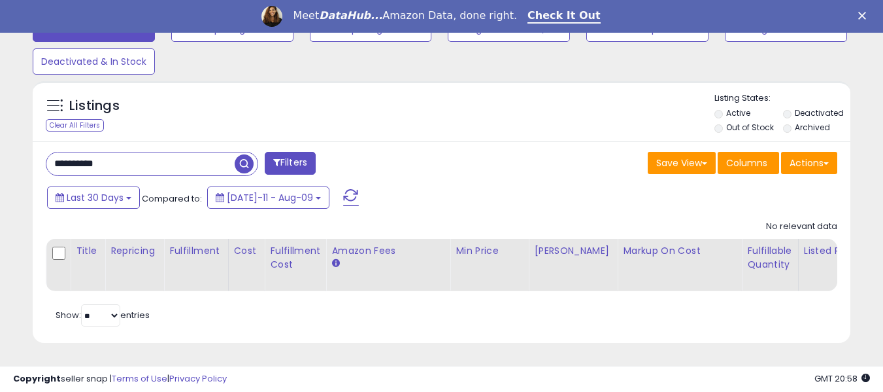
drag, startPoint x: 124, startPoint y: 150, endPoint x: 34, endPoint y: 147, distance: 90.2
click at [34, 147] on div "**********" at bounding box center [442, 242] width 818 height 202
paste input "text"
click at [240, 156] on span "button" at bounding box center [244, 163] width 19 height 19
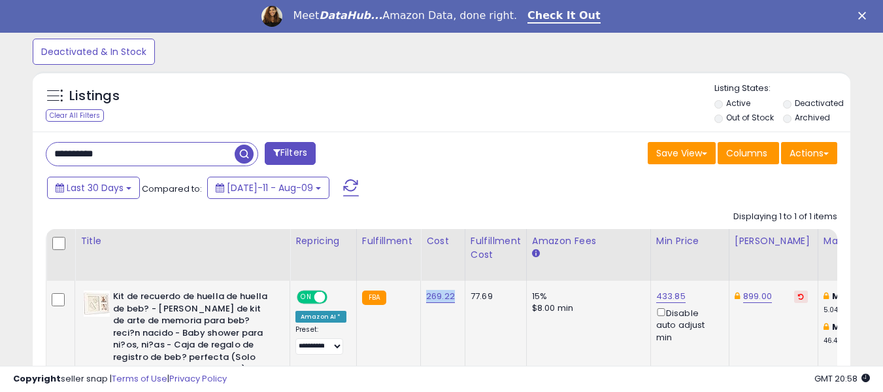
drag, startPoint x: 418, startPoint y: 301, endPoint x: 450, endPoint y: 299, distance: 32.1
click at [450, 299] on td "269.22" at bounding box center [443, 350] width 44 height 140
copy link "269.22"
drag, startPoint x: 101, startPoint y: 156, endPoint x: 37, endPoint y: 158, distance: 64.1
click at [37, 158] on div "**********" at bounding box center [239, 155] width 406 height 26
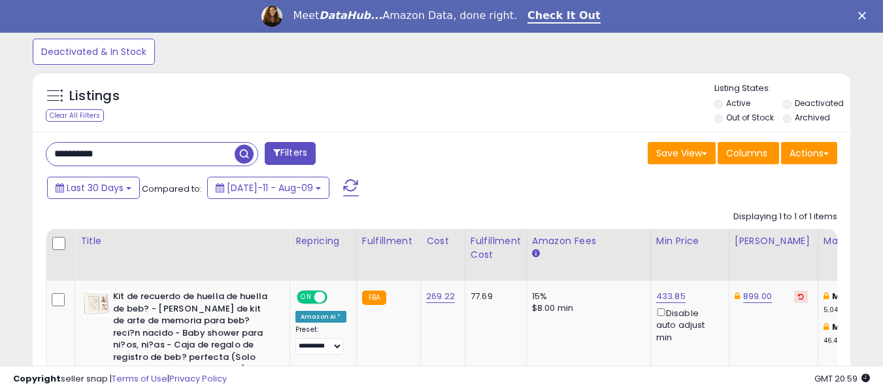
paste input "text"
click at [244, 153] on span "button" at bounding box center [244, 153] width 19 height 19
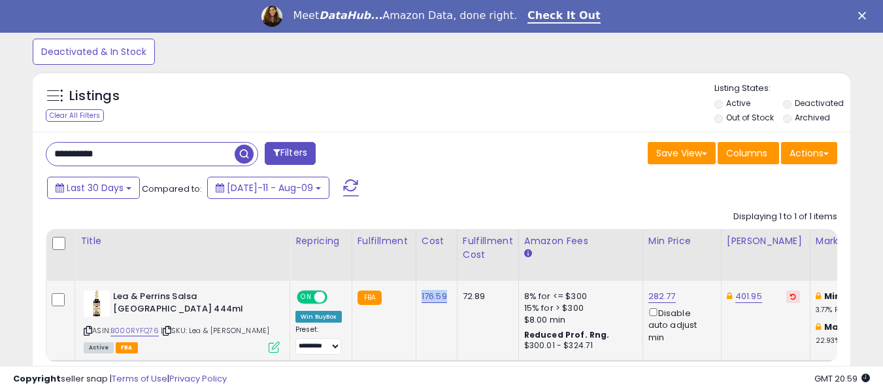
drag, startPoint x: 414, startPoint y: 302, endPoint x: 448, endPoint y: 303, distance: 34.0
click at [448, 303] on td "176.59" at bounding box center [436, 320] width 41 height 80
copy link "176.59"
drag, startPoint x: 135, startPoint y: 159, endPoint x: 23, endPoint y: 148, distance: 112.4
click at [23, 148] on div "Listings Clear All Filters" at bounding box center [441, 247] width 837 height 365
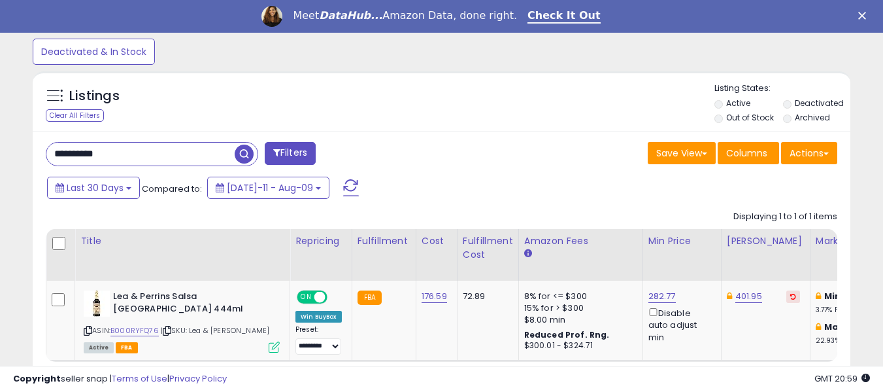
paste input "text"
type input "**********"
click at [246, 156] on span "button" at bounding box center [244, 153] width 19 height 19
